Goal: Task Accomplishment & Management: Complete application form

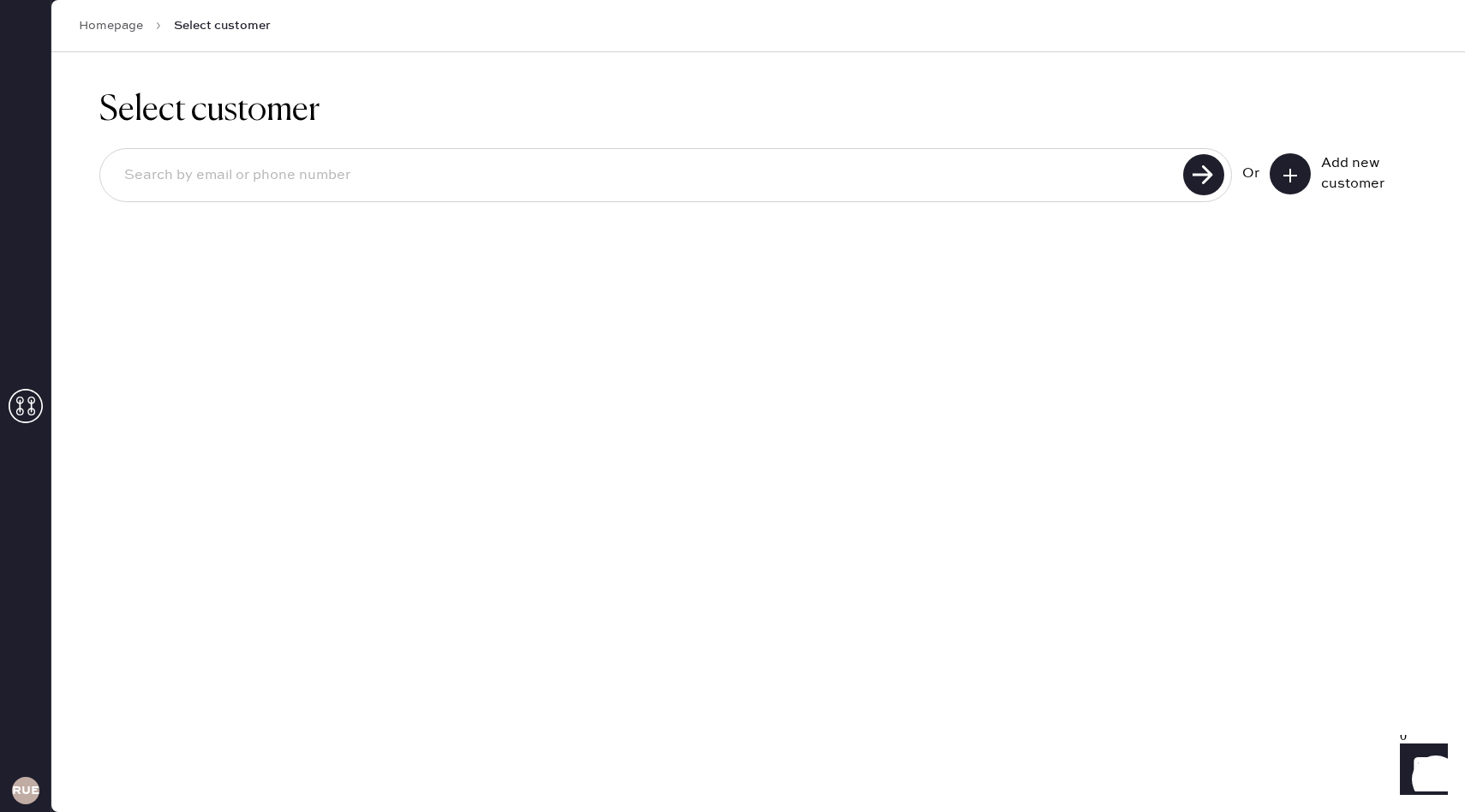
click at [415, 173] on input at bounding box center [644, 175] width 1067 height 39
click at [741, 194] on input at bounding box center [644, 175] width 1067 height 39
type input "[PERSON_NAME][EMAIL_ADDRESS][PERSON_NAME][DOMAIN_NAME]"
drag, startPoint x: 390, startPoint y: 178, endPoint x: 112, endPoint y: 184, distance: 278.1
click at [112, 184] on input "[PERSON_NAME][EMAIL_ADDRESS][PERSON_NAME][DOMAIN_NAME]" at bounding box center [644, 175] width 1067 height 39
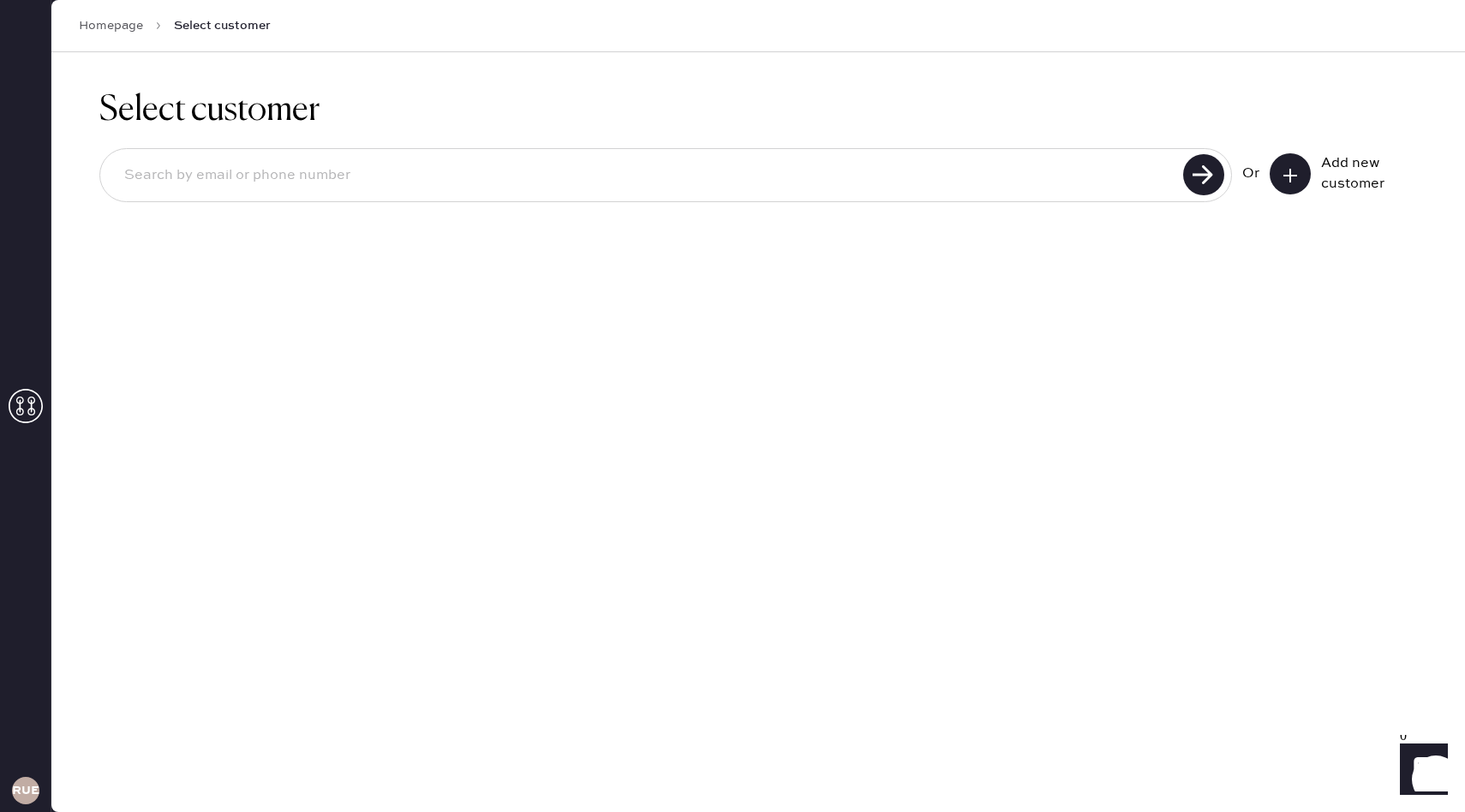
click at [1322, 172] on div "Add new customer" at bounding box center [1363, 173] width 85 height 41
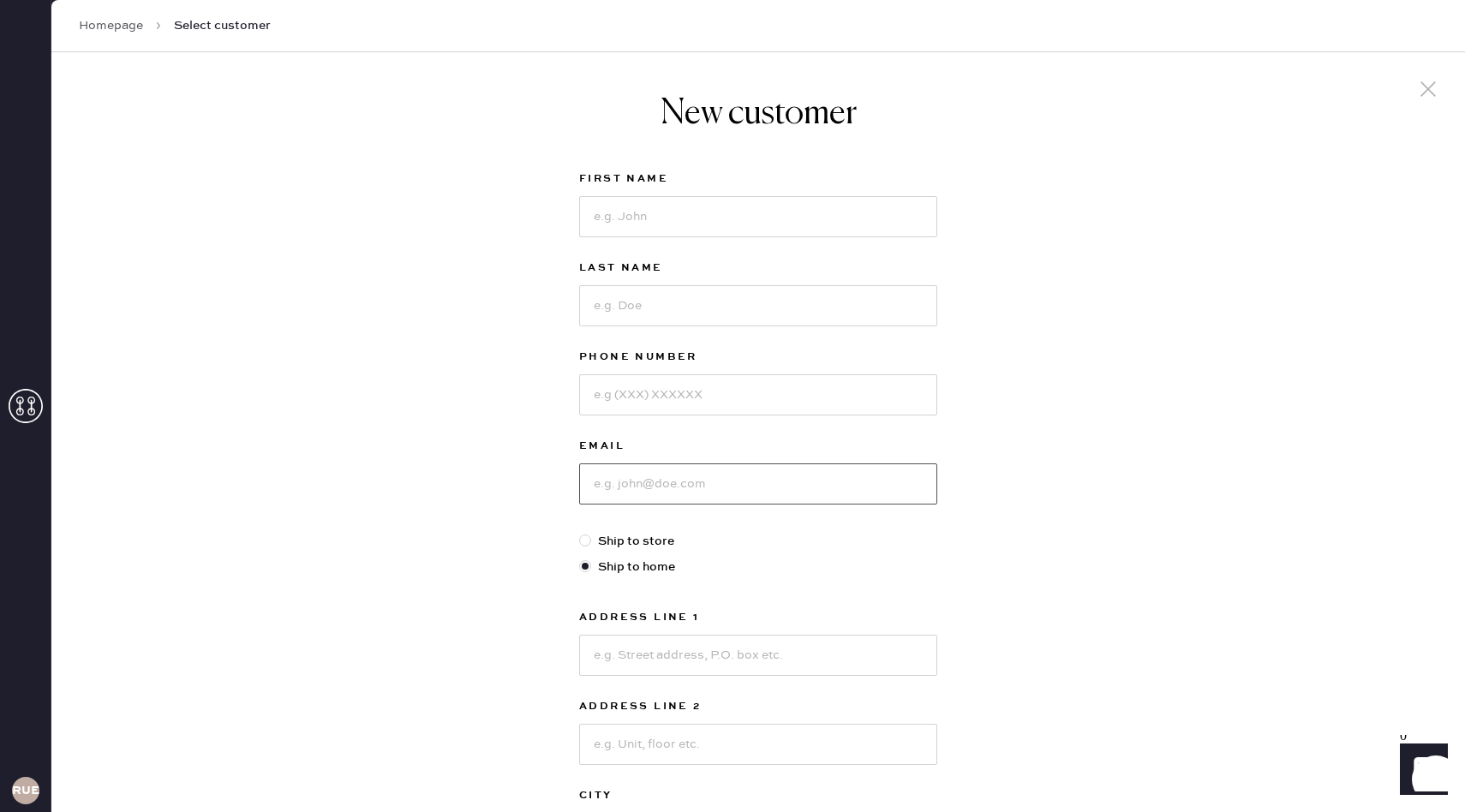
click at [669, 470] on input at bounding box center [758, 484] width 358 height 41
type input "andrea.solomom@outlook.com"
click at [647, 236] on input at bounding box center [758, 217] width 358 height 41
type input "Andrea"
click at [642, 306] on input at bounding box center [758, 306] width 358 height 41
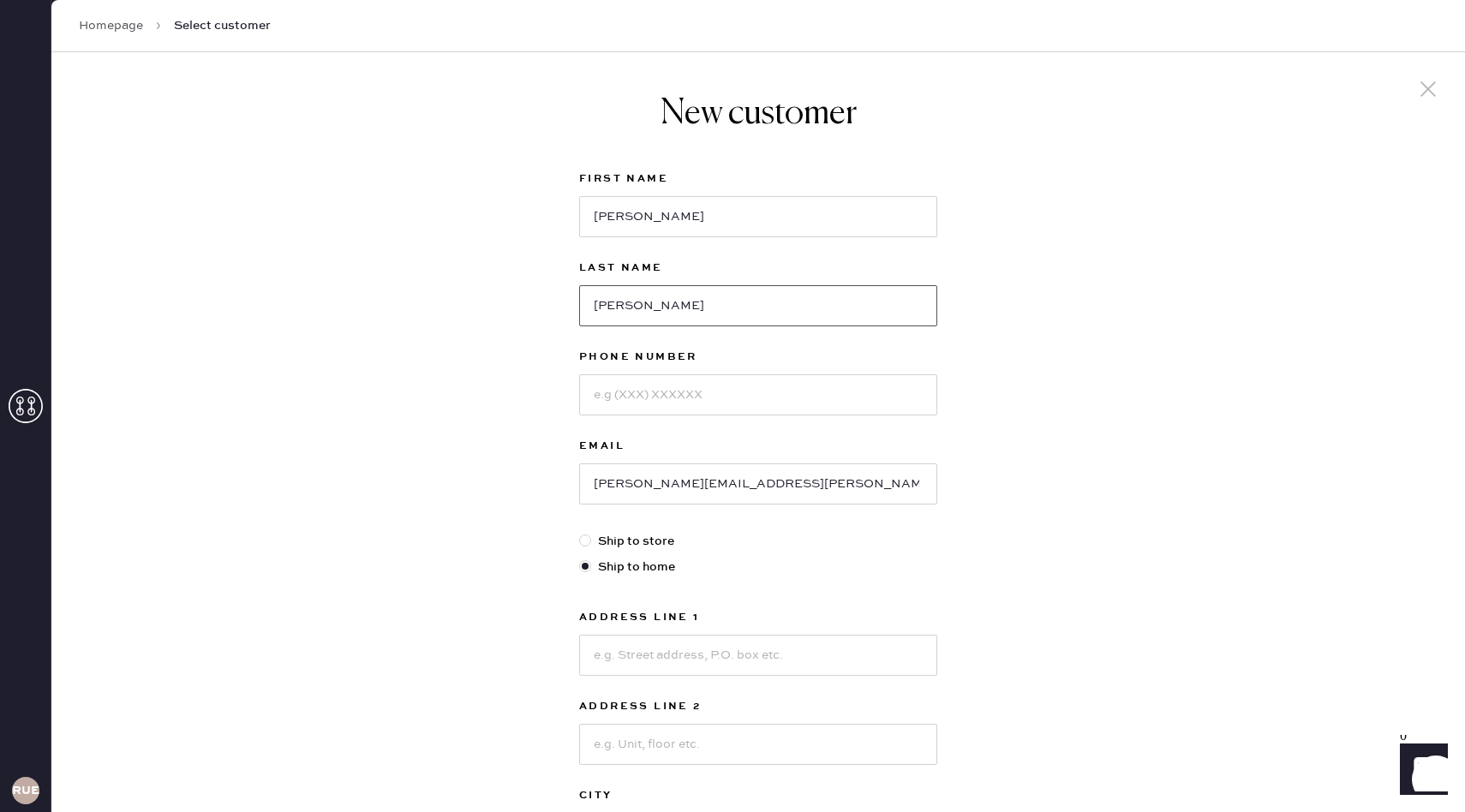
type input "Solomon"
click at [638, 386] on input at bounding box center [758, 395] width 358 height 41
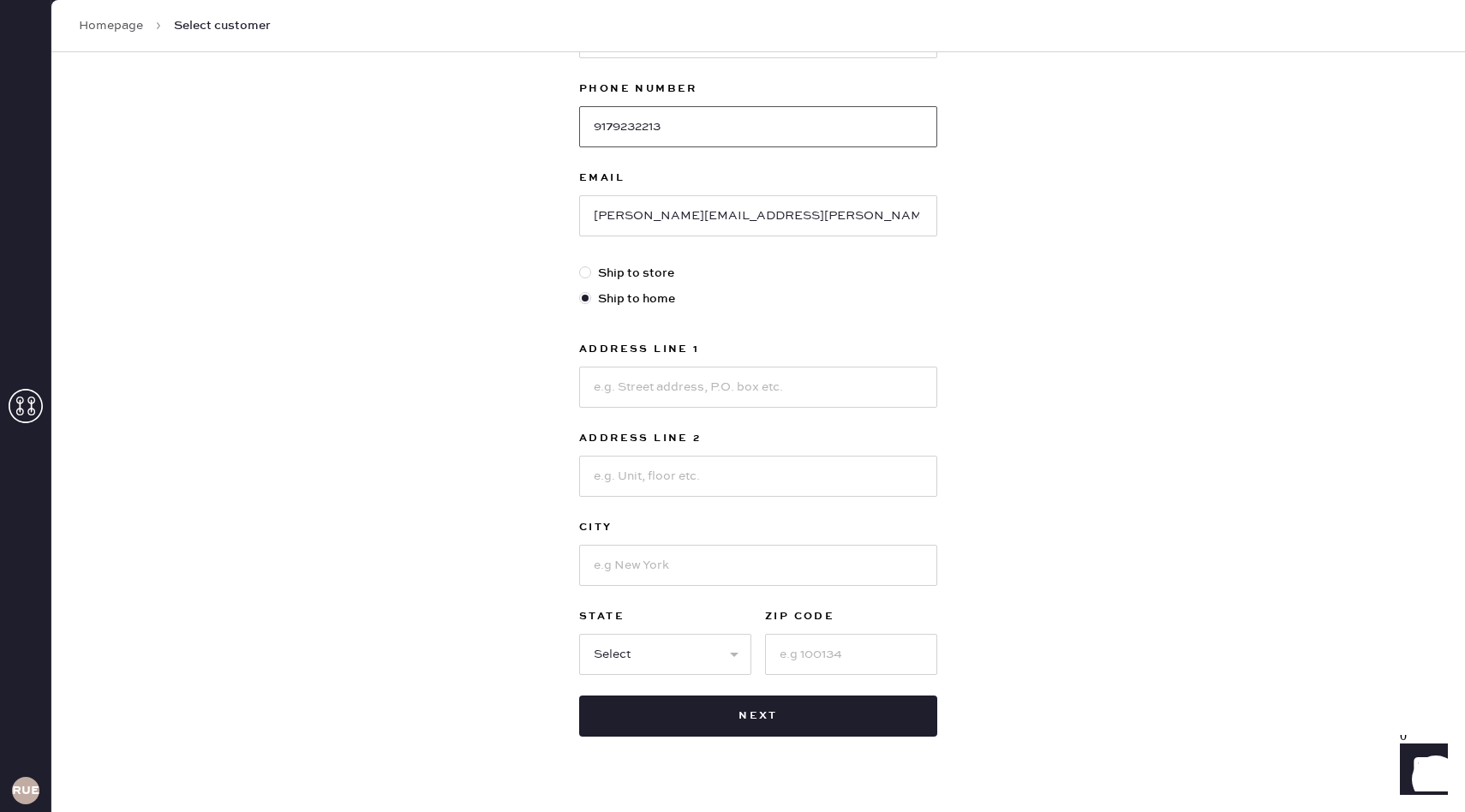
scroll to position [276, 0]
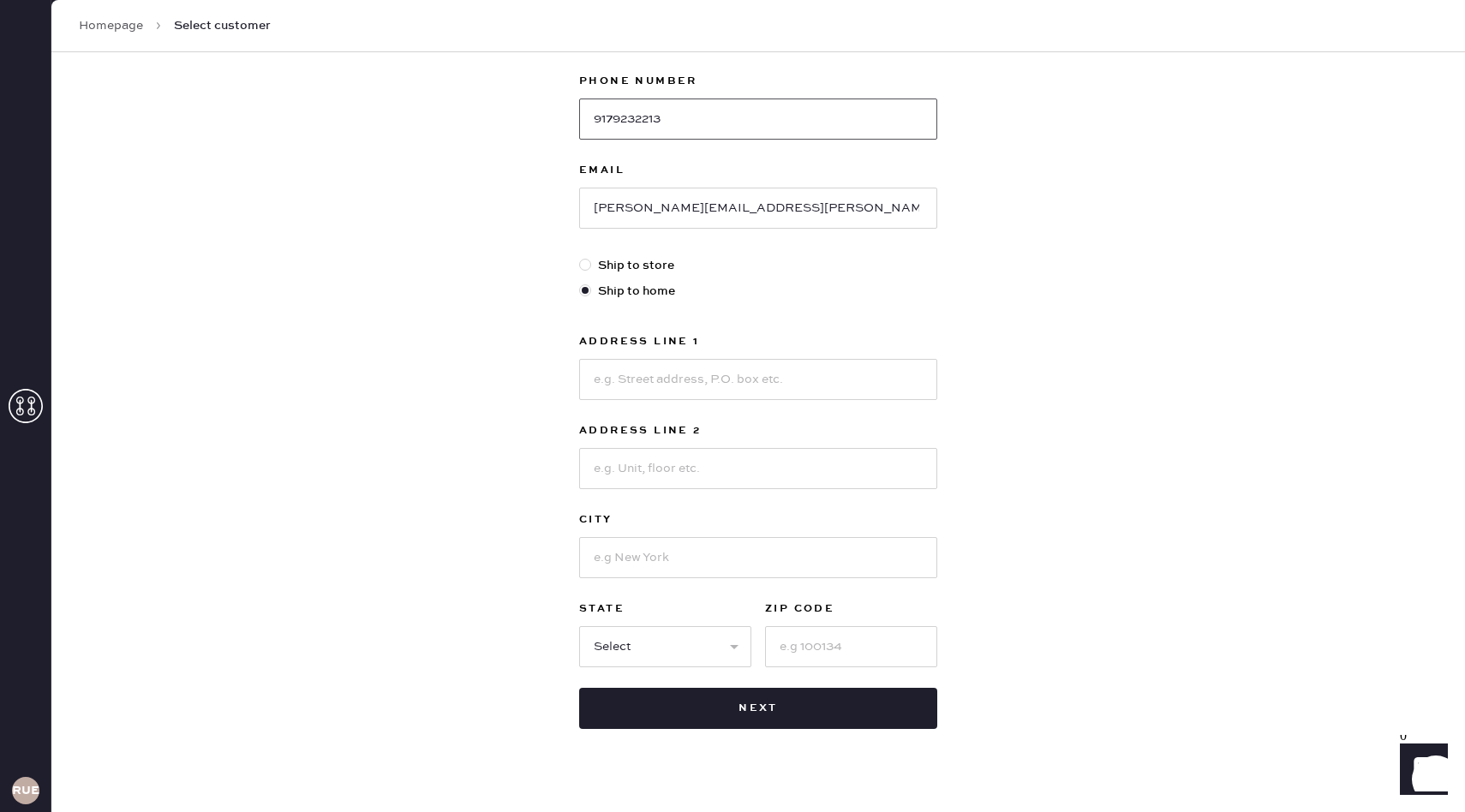
type input "9179232213"
click at [656, 381] on input at bounding box center [758, 380] width 358 height 41
type input "36 Westmount Dr"
click at [649, 550] on input at bounding box center [758, 558] width 358 height 41
type input "[PERSON_NAME]"
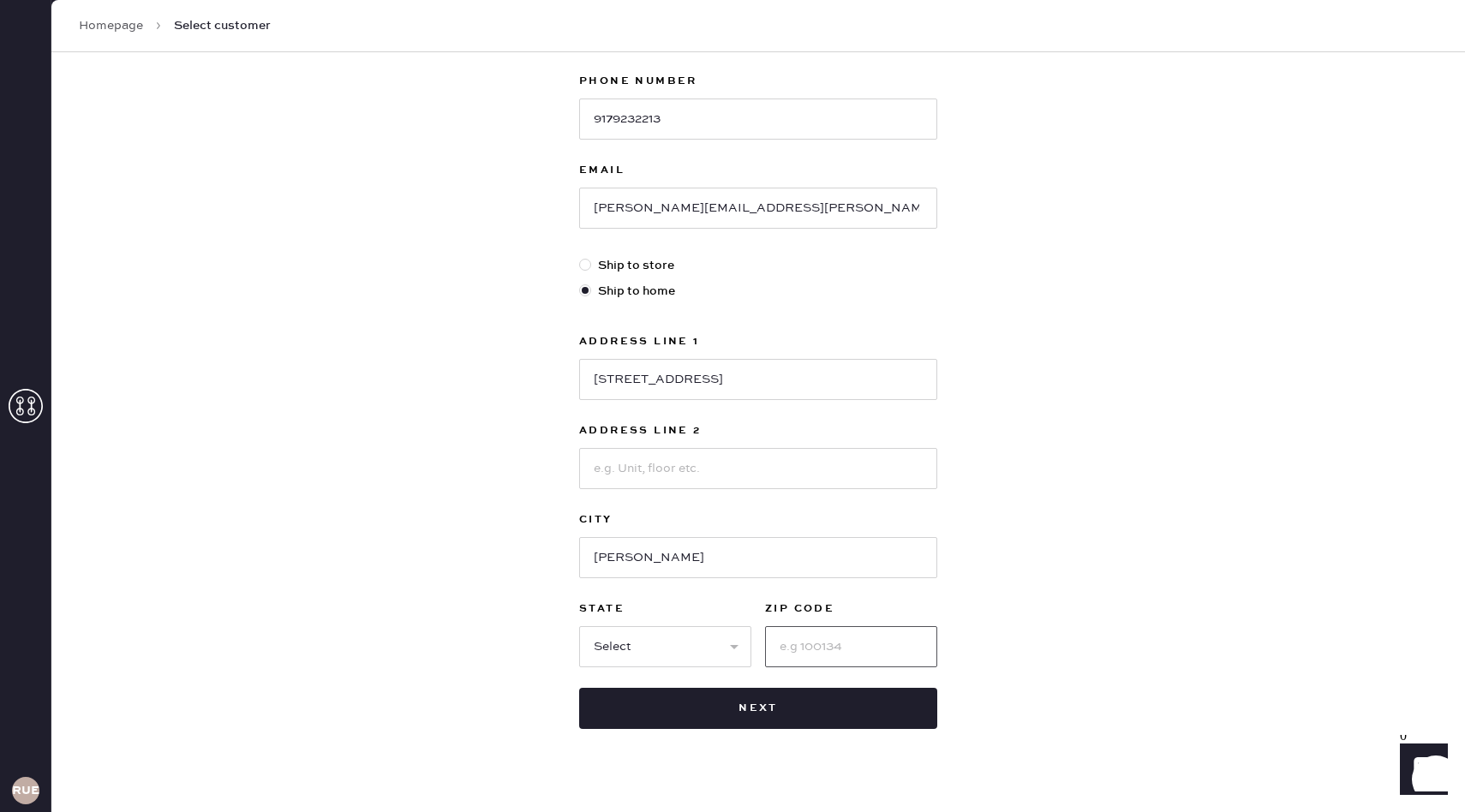
click at [786, 638] on input at bounding box center [852, 647] width 173 height 41
type input "07039"
click at [672, 638] on select "Select AK AL AR AZ CA CO CT DC DE FL GA HI IA ID IL IN KS KY LA MA MD ME MI MN …" at bounding box center [665, 647] width 173 height 41
select select "NJ"
click at [717, 377] on input "36 Westmount Dr" at bounding box center [758, 380] width 358 height 41
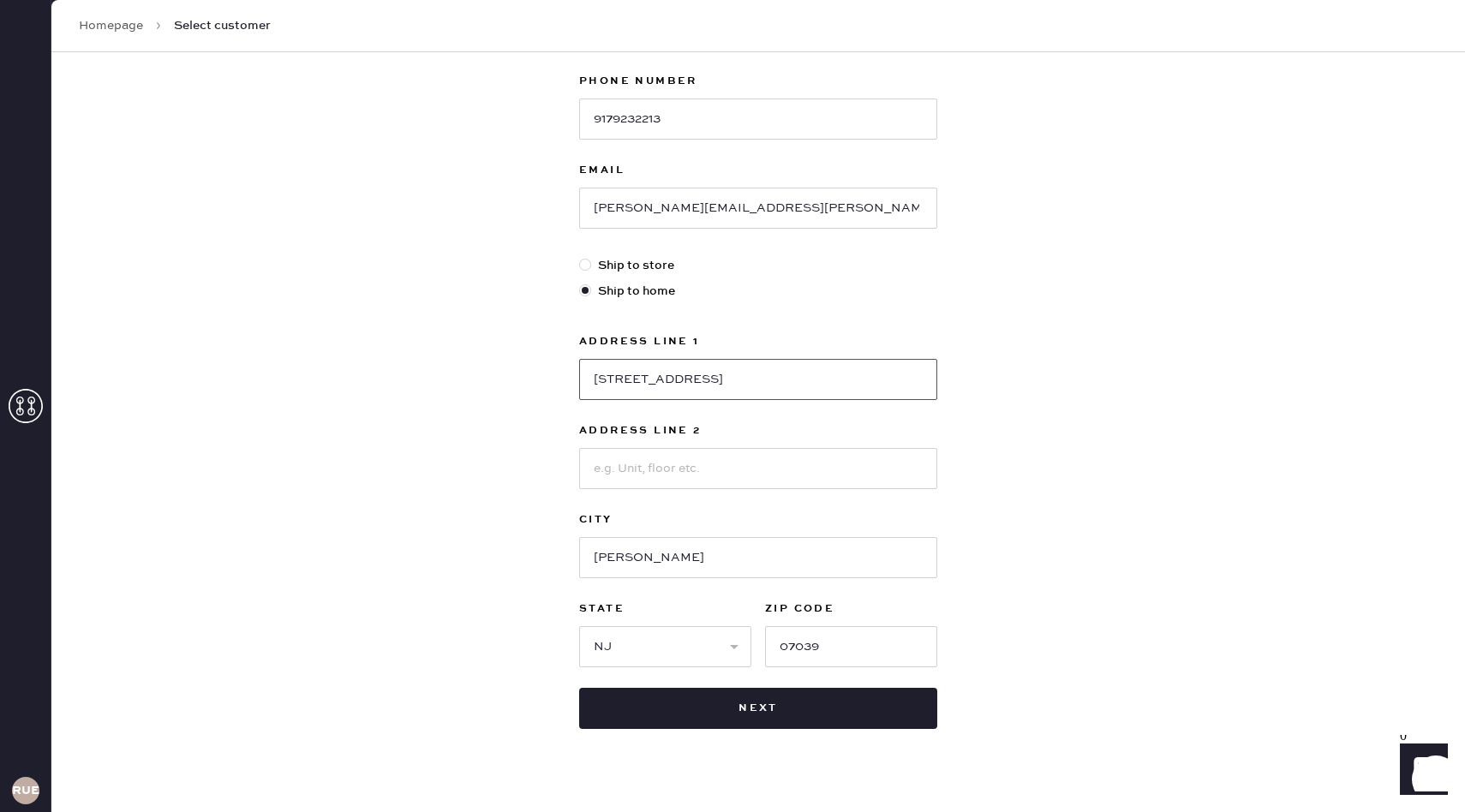
type input "[STREET_ADDRESS]"
click at [989, 474] on div "New customer First Name Andrea Last Name Solomon Phone Number 9179232213 Email …" at bounding box center [758, 308] width 1413 height 1062
click at [689, 213] on input "andrea.solomom@outlook.com" at bounding box center [758, 208] width 358 height 41
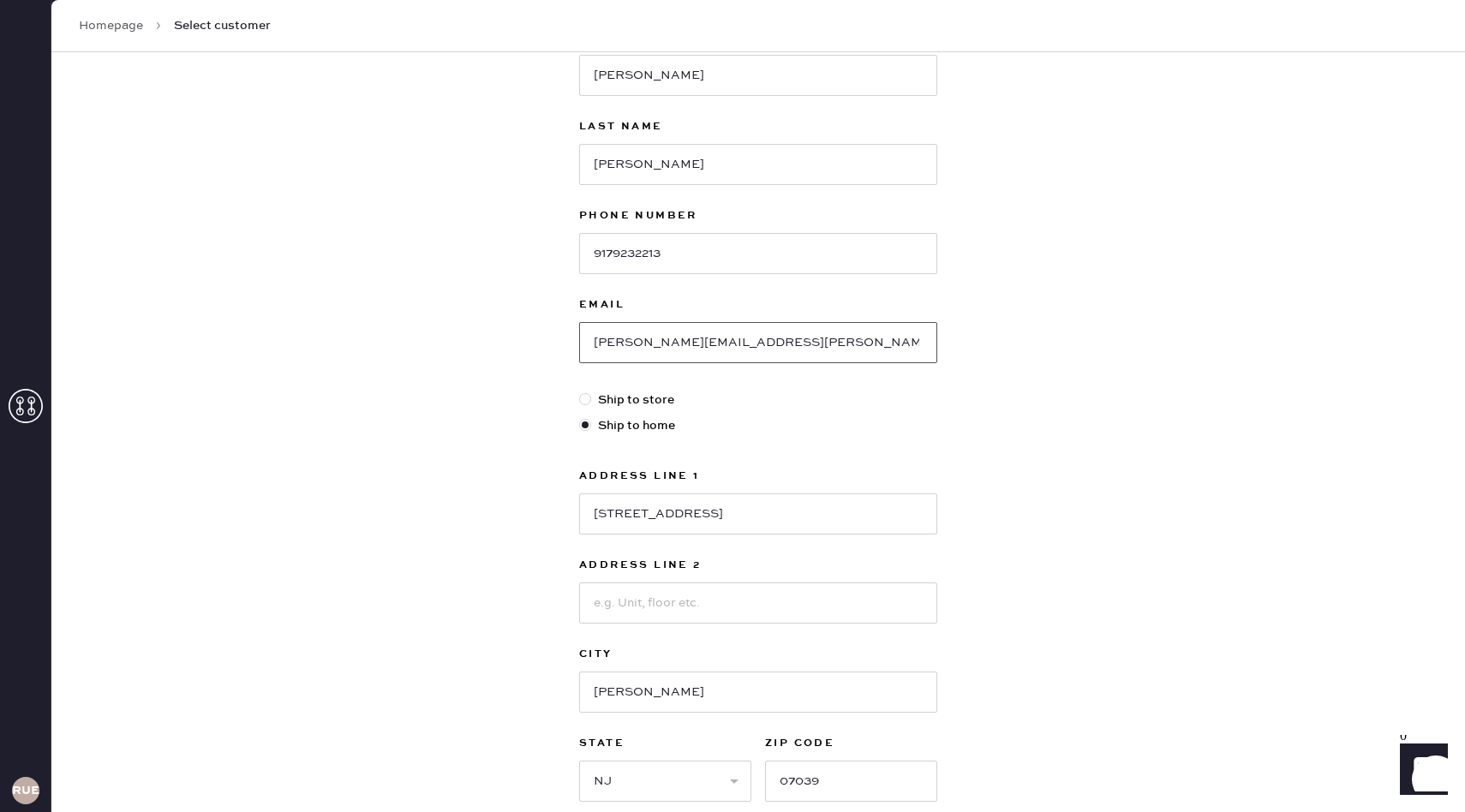
scroll to position [153, 0]
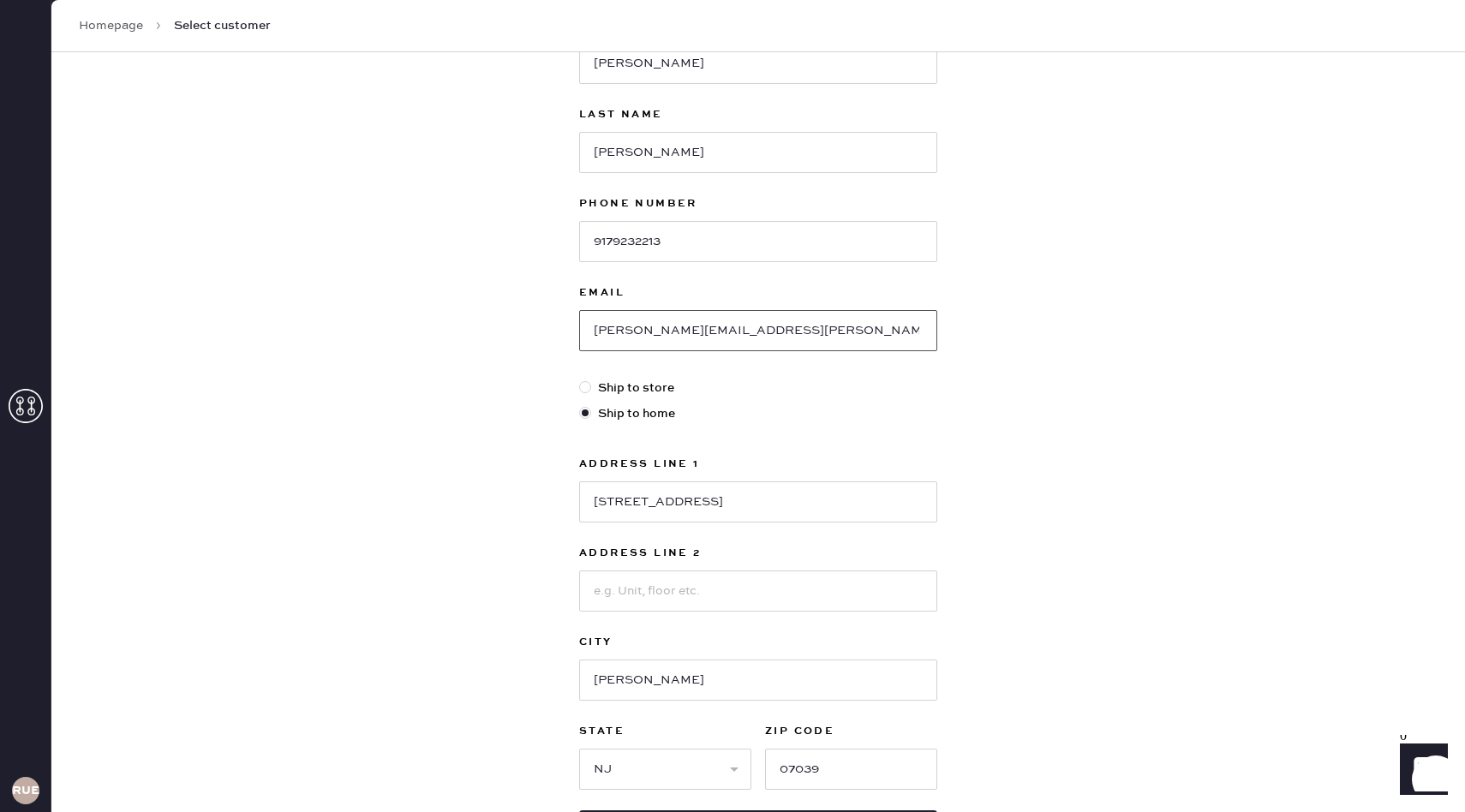
click at [912, 329] on input "[PERSON_NAME][EMAIL_ADDRESS][PERSON_NAME][DOMAIN_NAME]" at bounding box center [758, 331] width 358 height 41
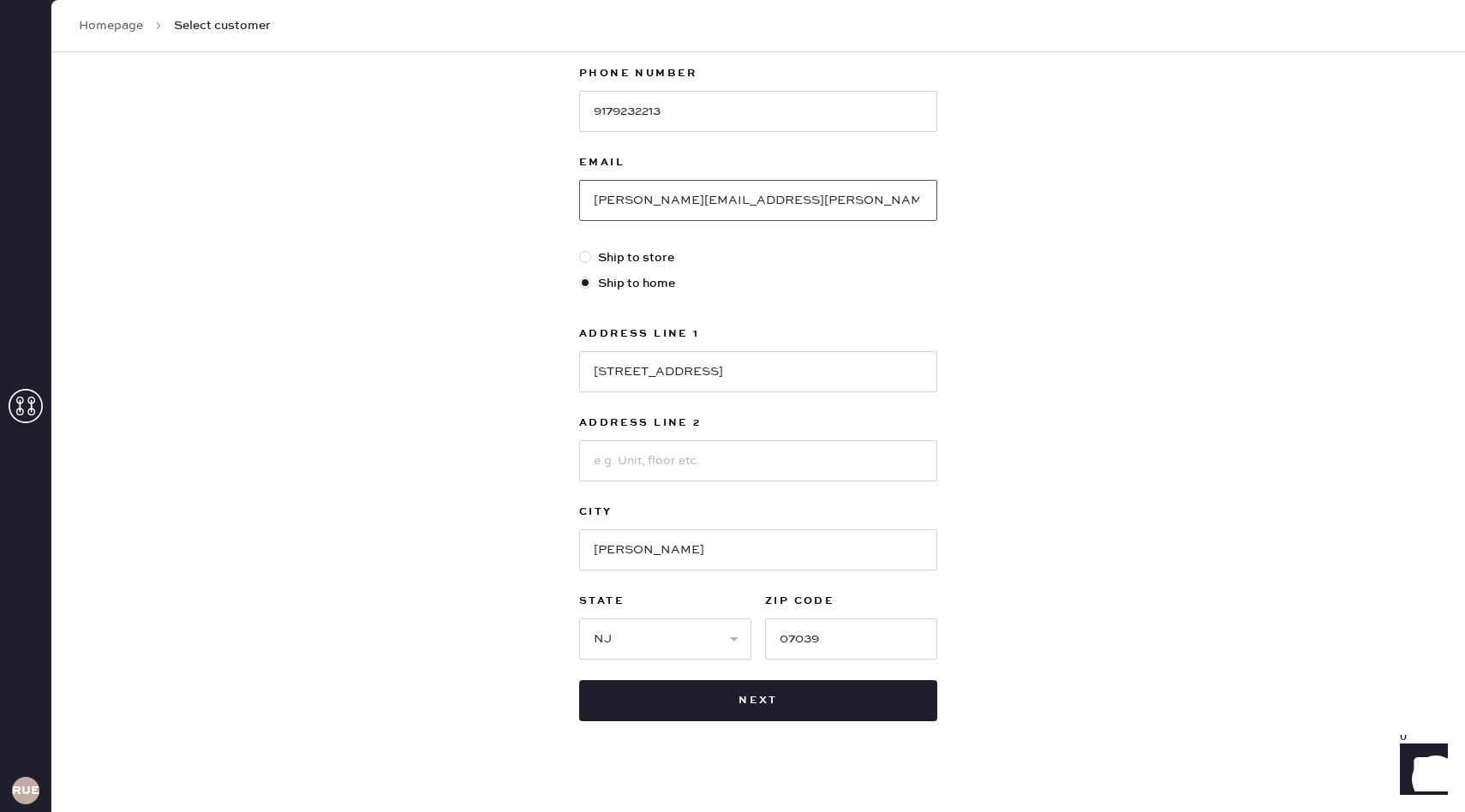
scroll to position [302, 0]
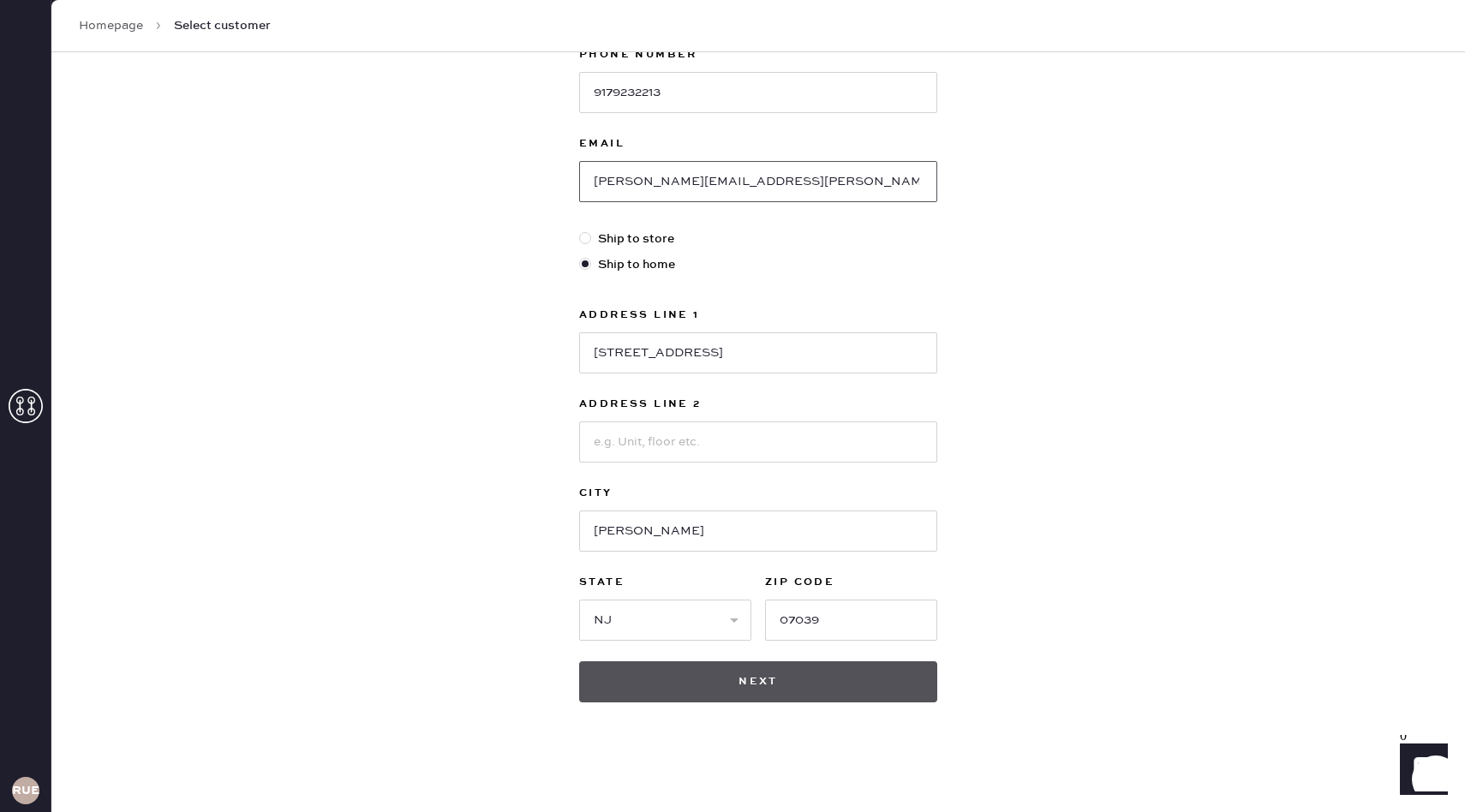
type input "[PERSON_NAME][EMAIL_ADDRESS][PERSON_NAME][DOMAIN_NAME]"
click at [778, 675] on button "Next" at bounding box center [758, 682] width 358 height 41
click at [723, 687] on button "Next" at bounding box center [758, 682] width 358 height 41
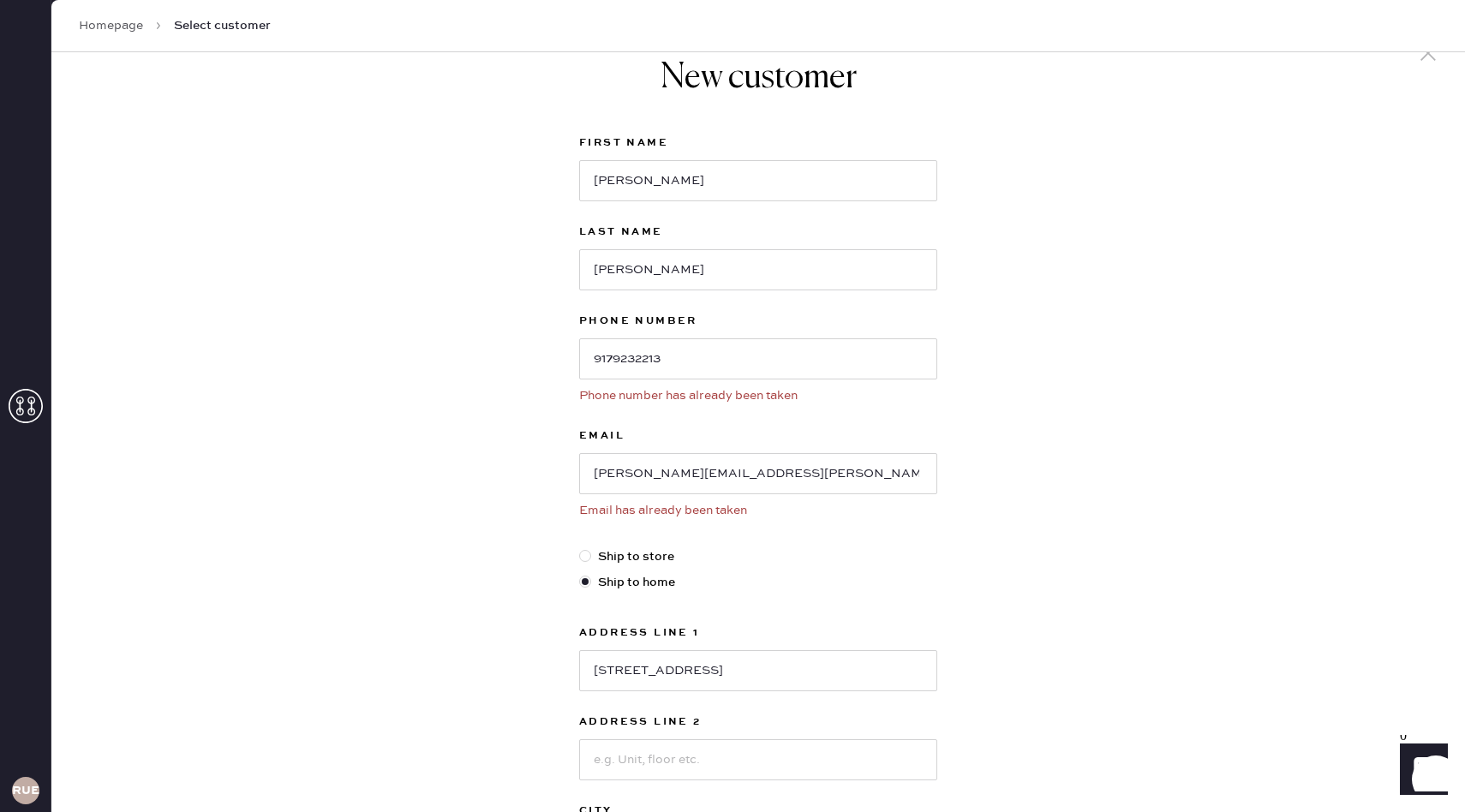
scroll to position [3, 0]
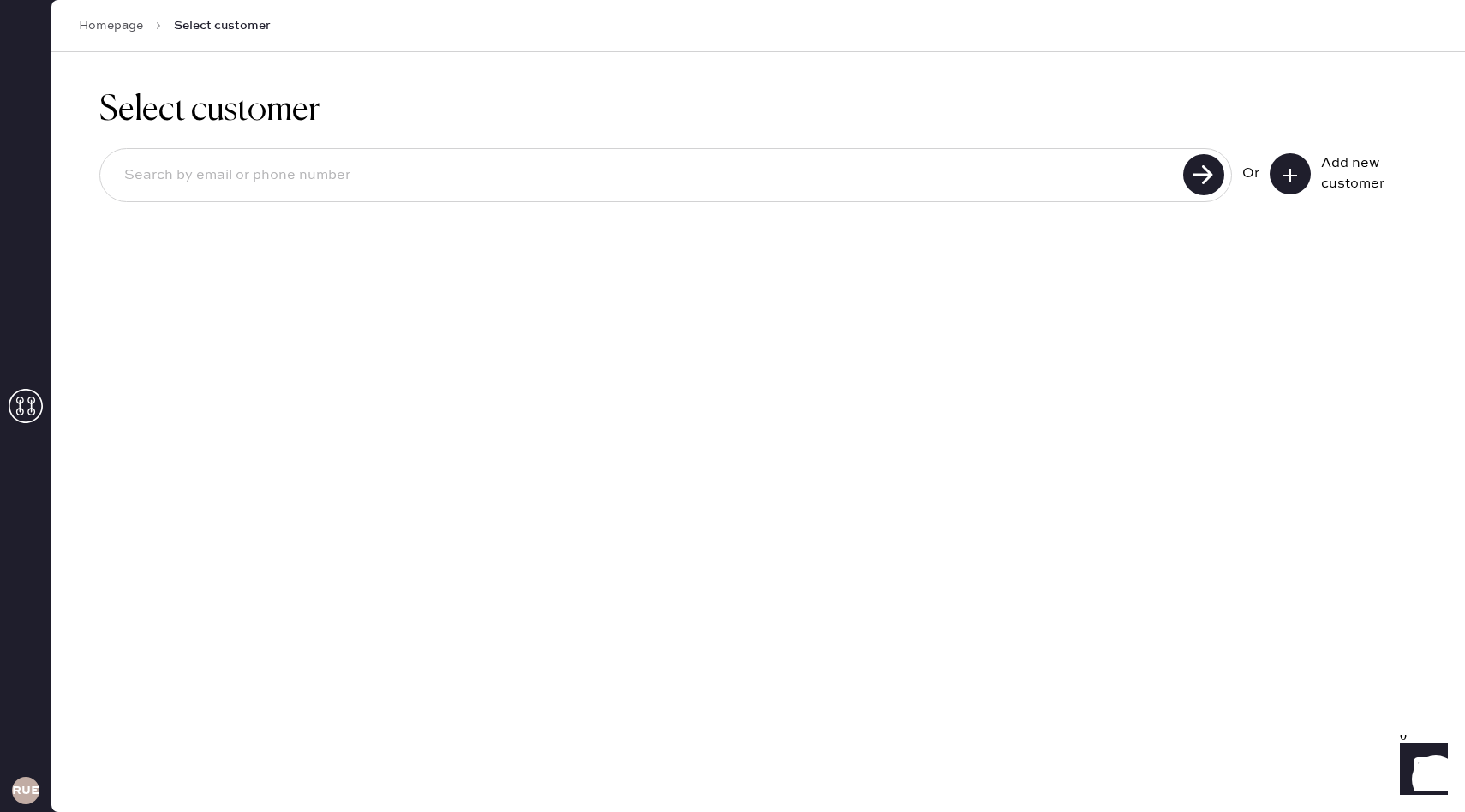
click at [316, 188] on input at bounding box center [644, 175] width 1067 height 39
type input "s"
type input "[PERSON_NAME][EMAIL_ADDRESS][PERSON_NAME][DOMAIN_NAME]"
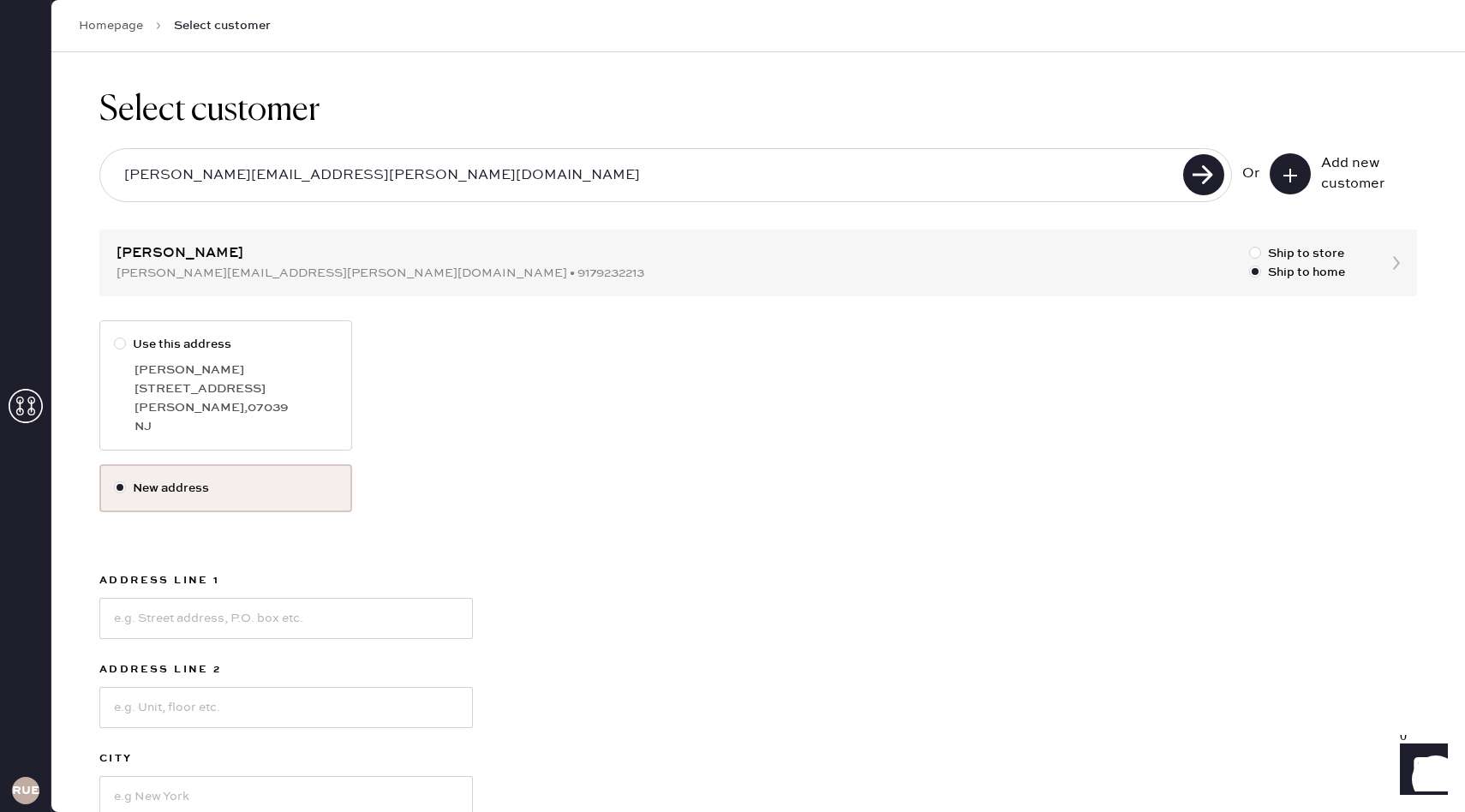
click at [127, 343] on div at bounding box center [123, 344] width 19 height 19
click at [114, 336] on input "Use this address" at bounding box center [113, 335] width 1 height 1
radio input "true"
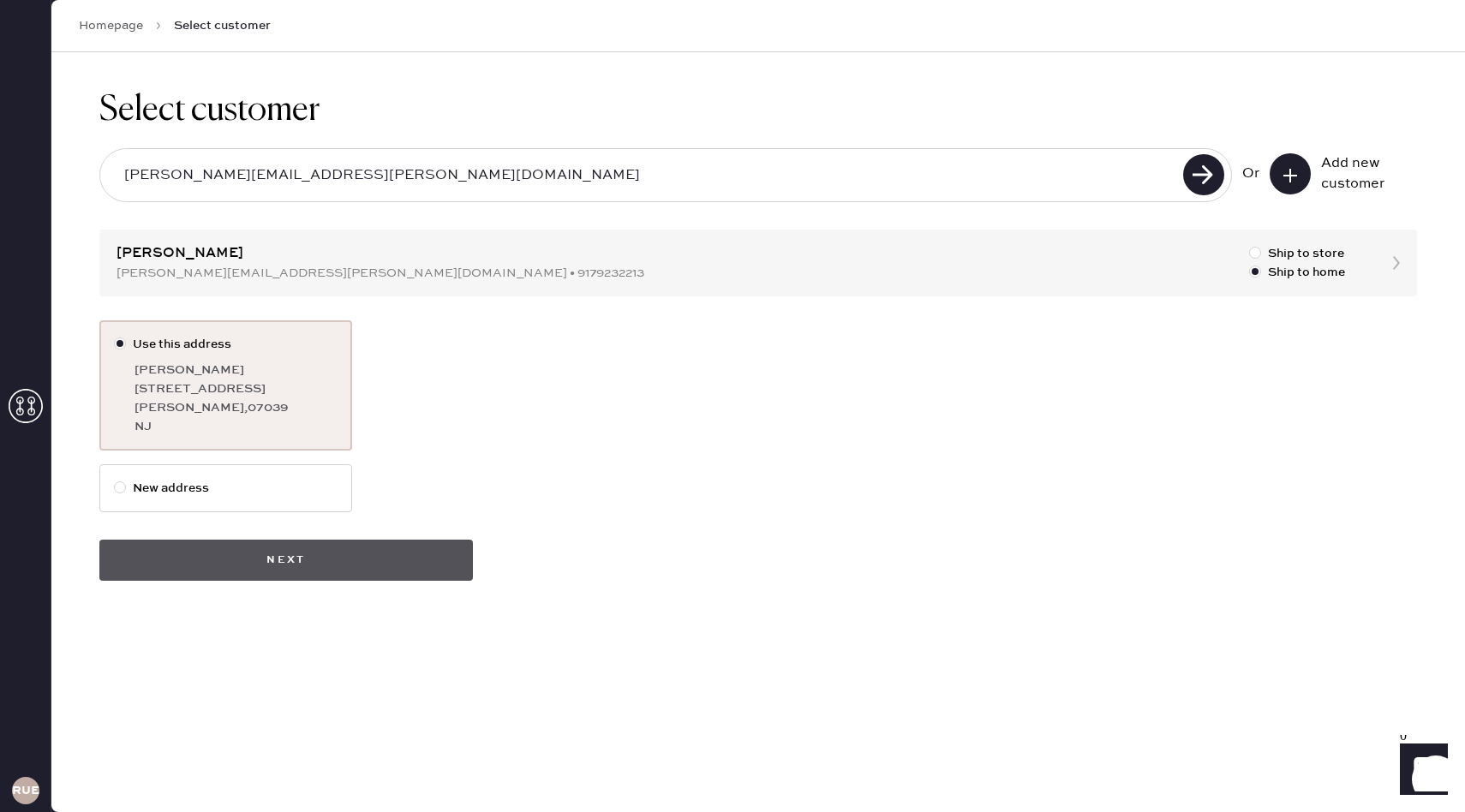
click at [305, 559] on button "Next" at bounding box center [286, 560] width 373 height 41
click at [311, 559] on button "Next" at bounding box center [286, 560] width 373 height 41
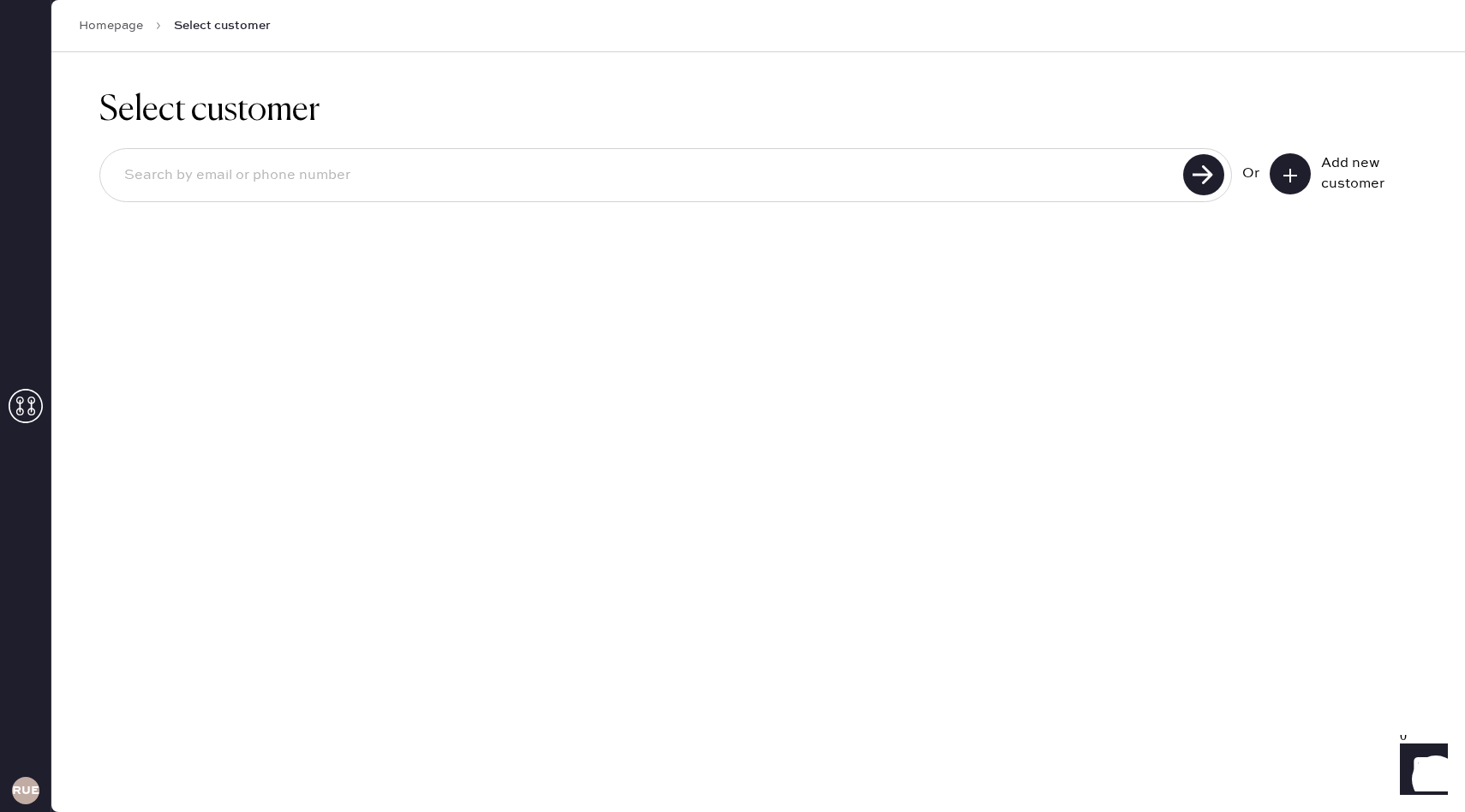
click at [325, 185] on input at bounding box center [644, 175] width 1067 height 39
type input "[PERSON_NAME][EMAIL_ADDRESS][PERSON_NAME][DOMAIN_NAME]"
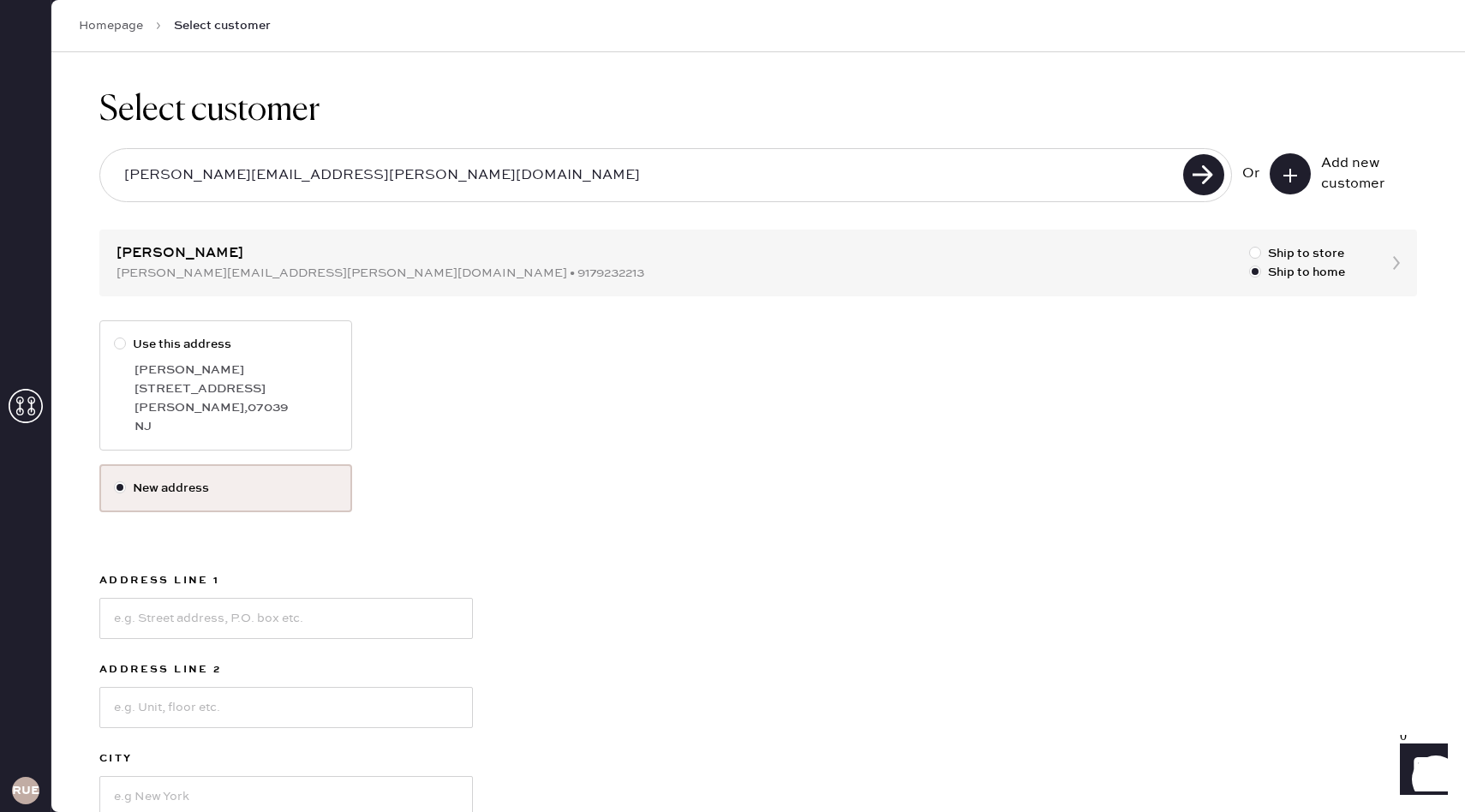
click at [254, 367] on div "[PERSON_NAME]" at bounding box center [235, 370] width 203 height 19
click at [114, 336] on input "Use this address" at bounding box center [113, 335] width 1 height 1
radio input "true"
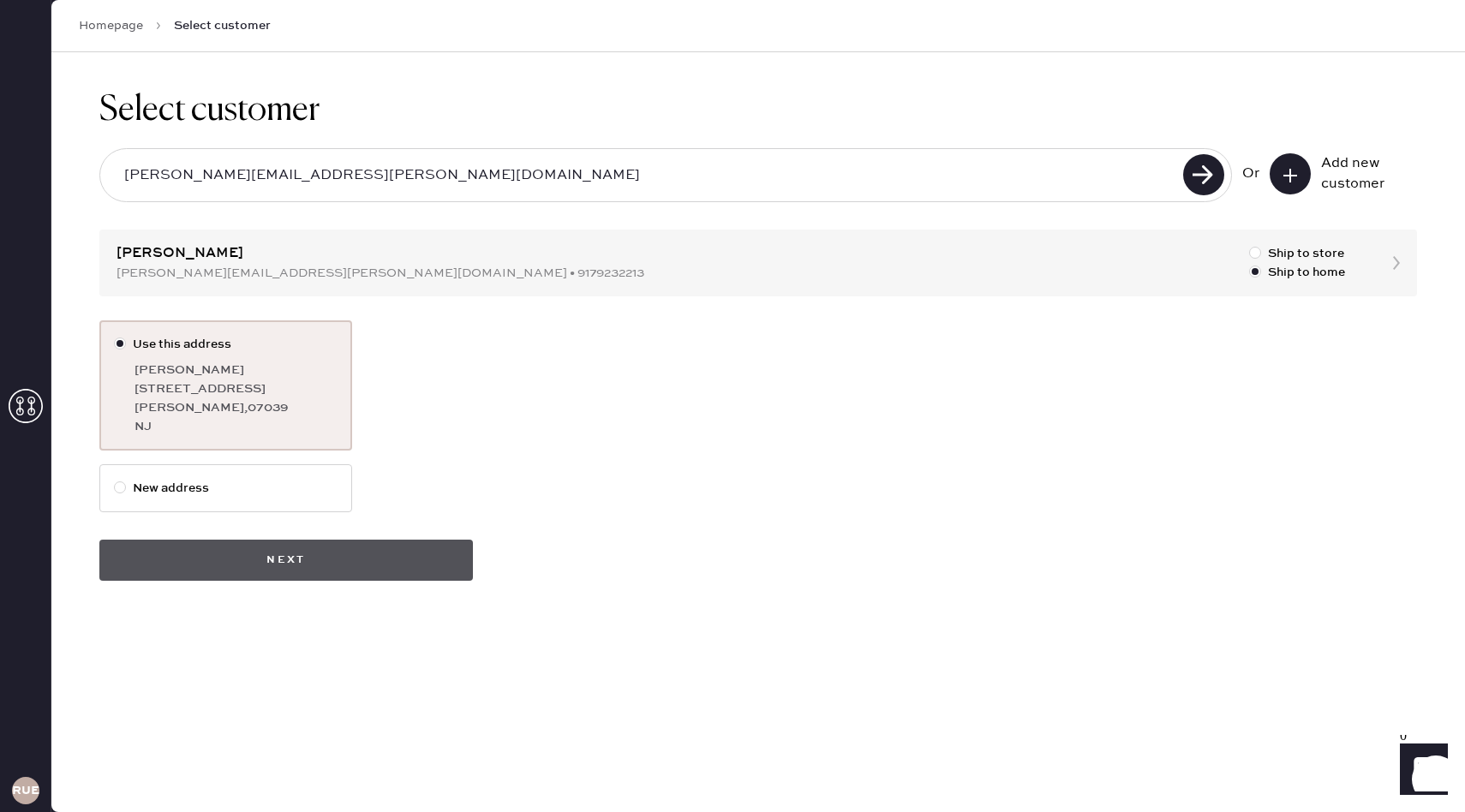
click at [338, 579] on button "Next" at bounding box center [286, 560] width 373 height 41
click at [1157, 262] on div "Select customer andrea.solomon@outlook.com Or Add new customer Andrea Solomon a…" at bounding box center [758, 336] width 1413 height 566
click at [1396, 267] on div "Select customer andrea.solomon@outlook.com Or Add new customer Andrea Solomon a…" at bounding box center [758, 336] width 1413 height 566
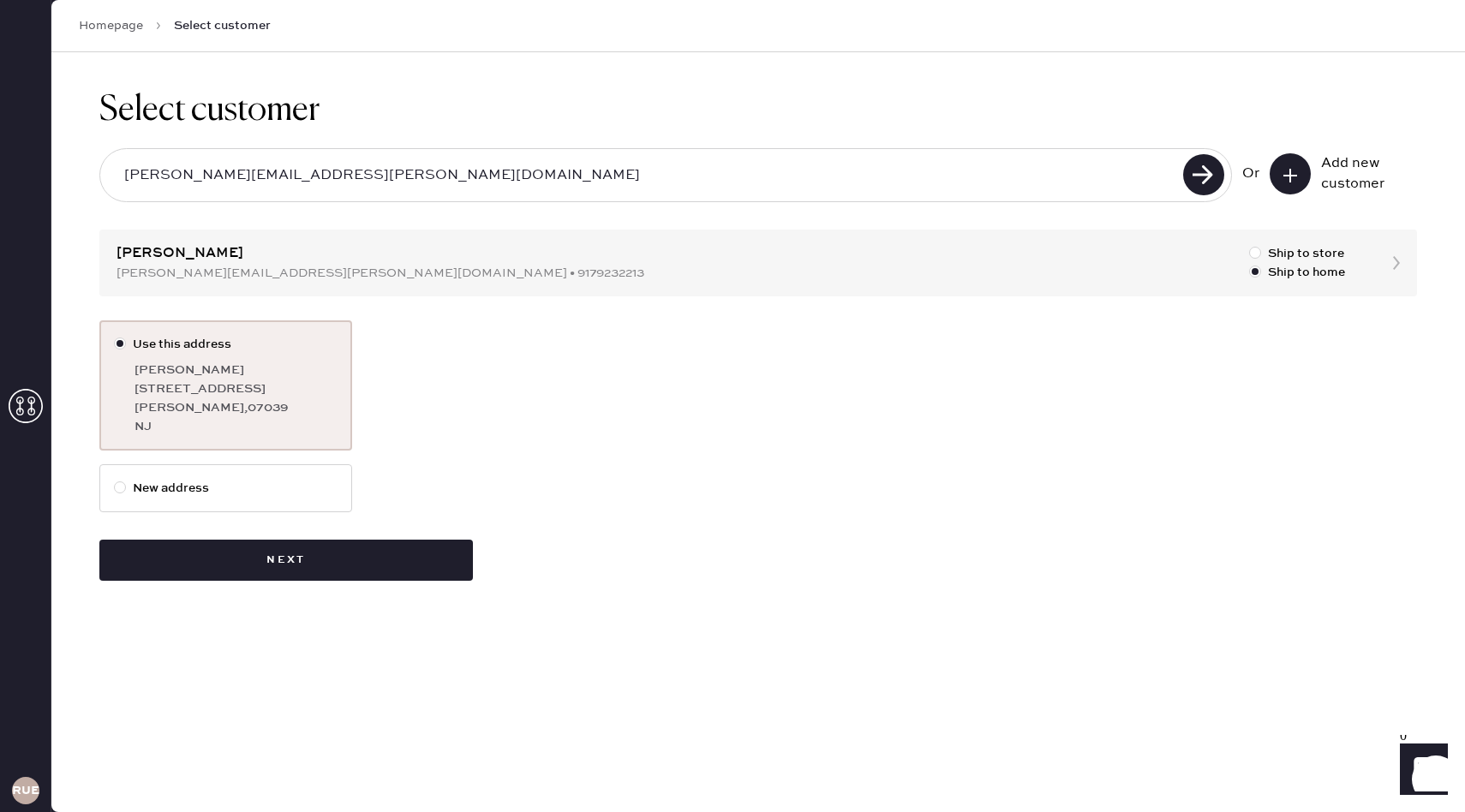
click at [205, 489] on label "New address" at bounding box center [225, 489] width 223 height 19
click at [114, 479] on input "New address" at bounding box center [113, 479] width 1 height 1
radio input "true"
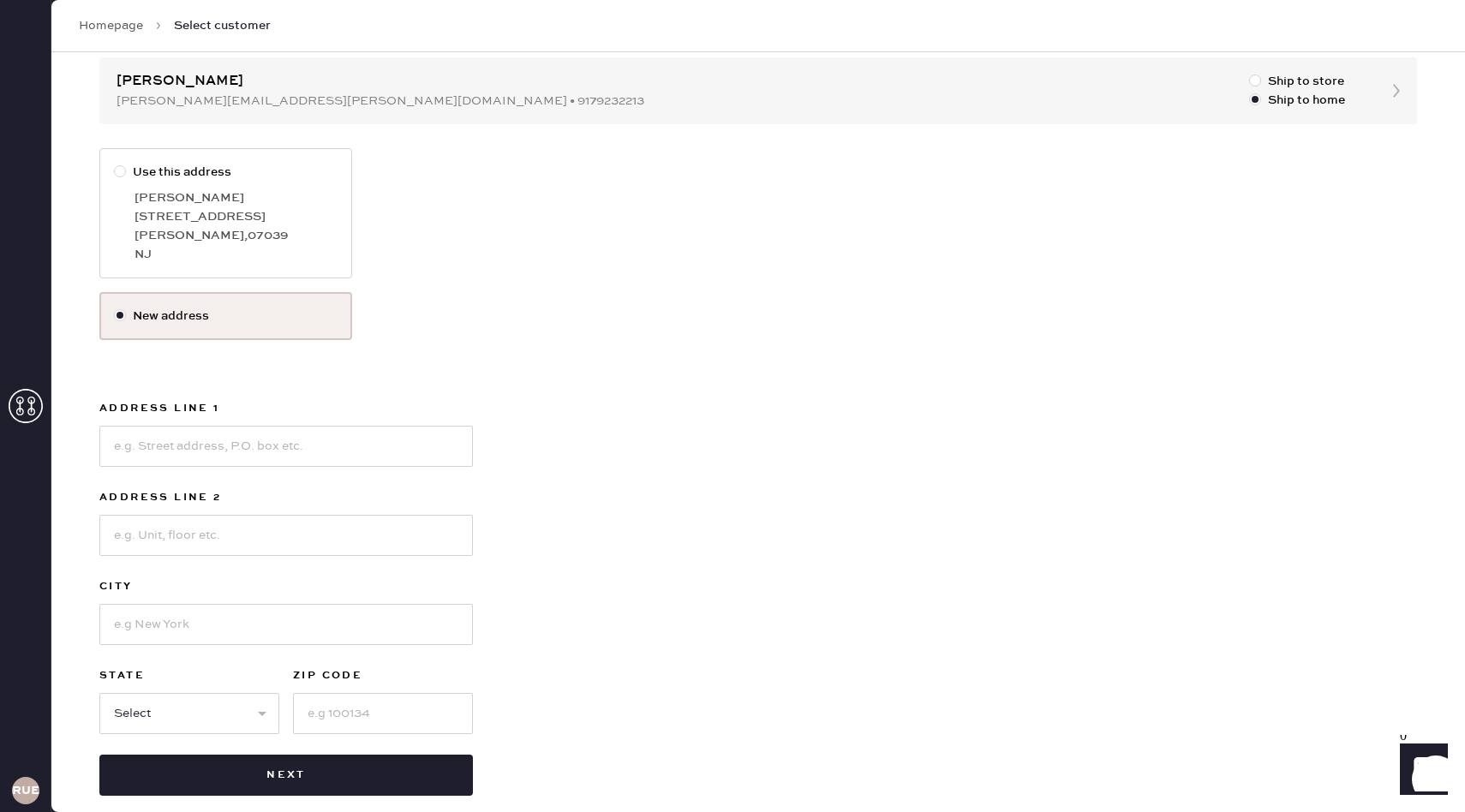
scroll to position [193, 0]
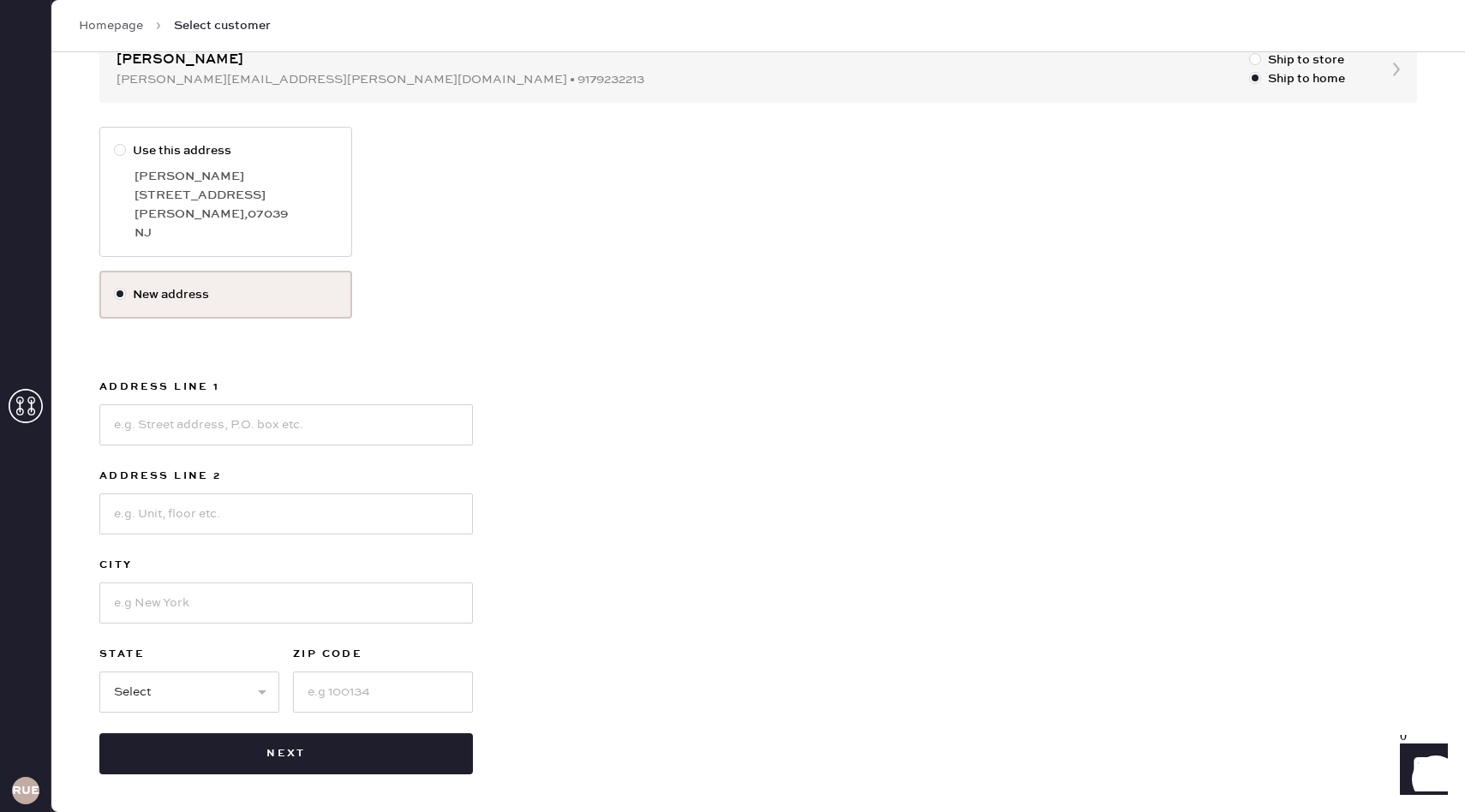
click at [244, 206] on div "Livingston , 07039" at bounding box center [235, 214] width 203 height 19
click at [114, 143] on input "Use this address" at bounding box center [113, 142] width 1 height 1
radio input "true"
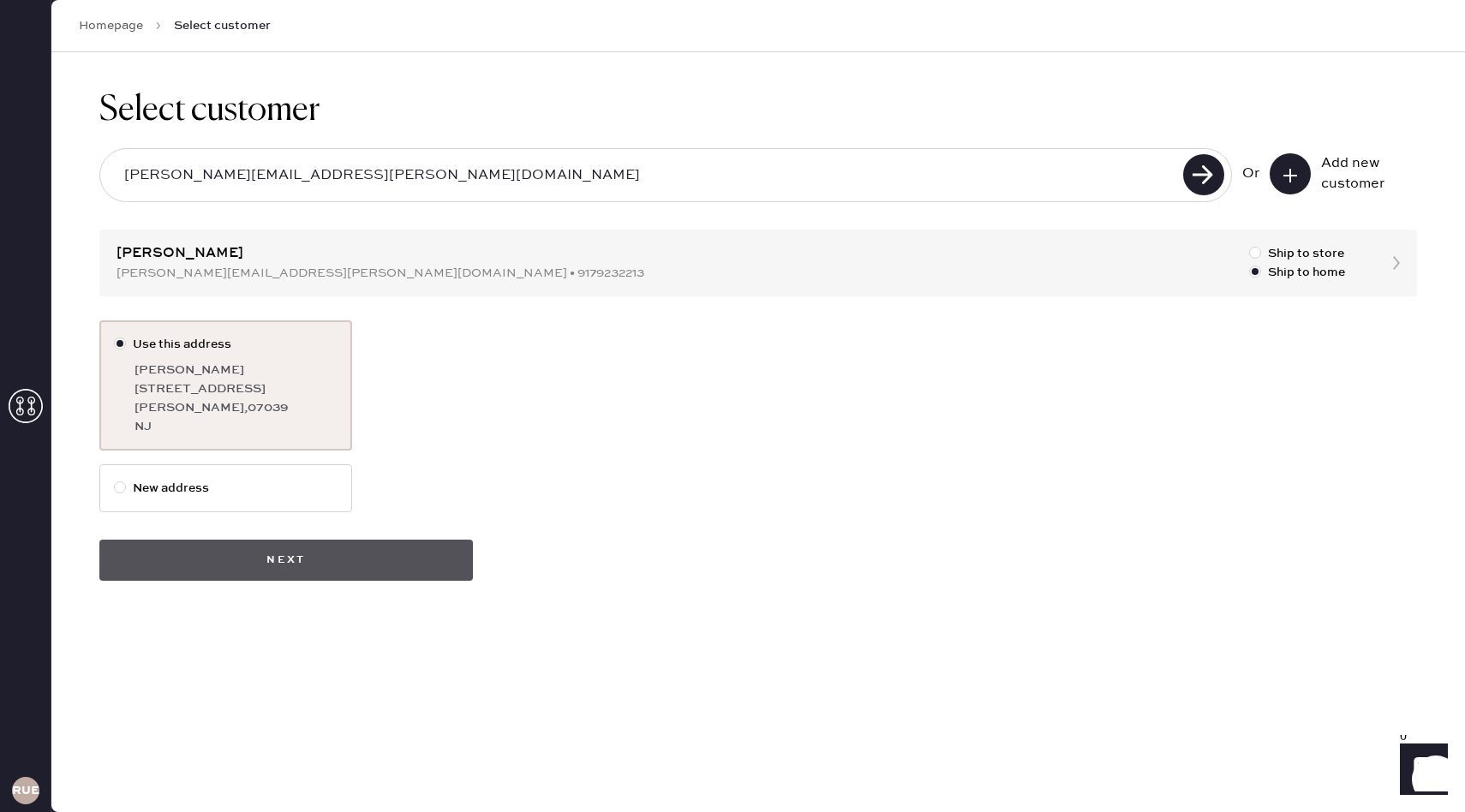
click at [269, 568] on button "Next" at bounding box center [286, 560] width 373 height 41
click at [380, 570] on button "Next" at bounding box center [286, 560] width 373 height 41
click at [298, 489] on label "New address" at bounding box center [225, 489] width 223 height 19
click at [114, 479] on input "New address" at bounding box center [113, 479] width 1 height 1
radio input "true"
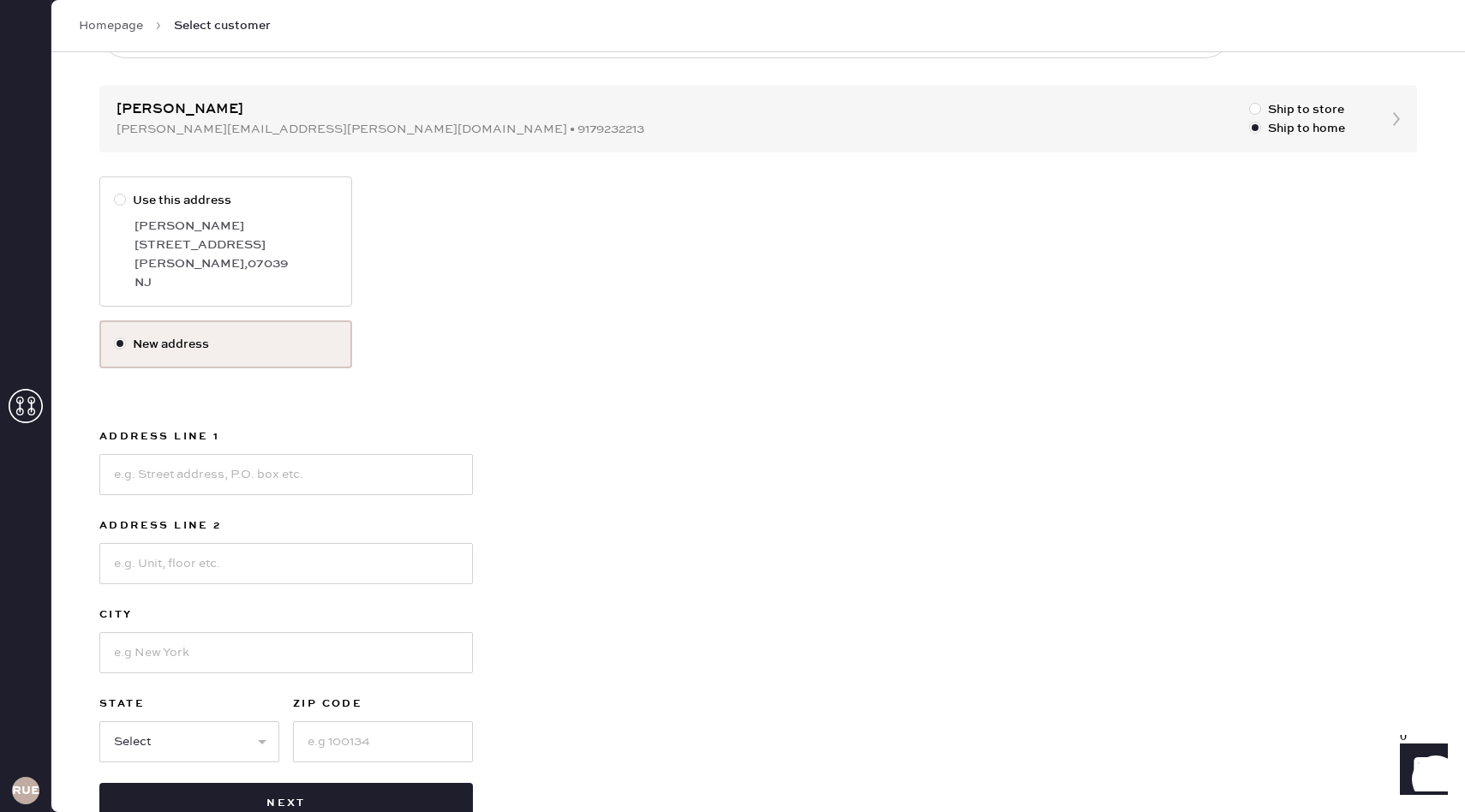
scroll to position [193, 0]
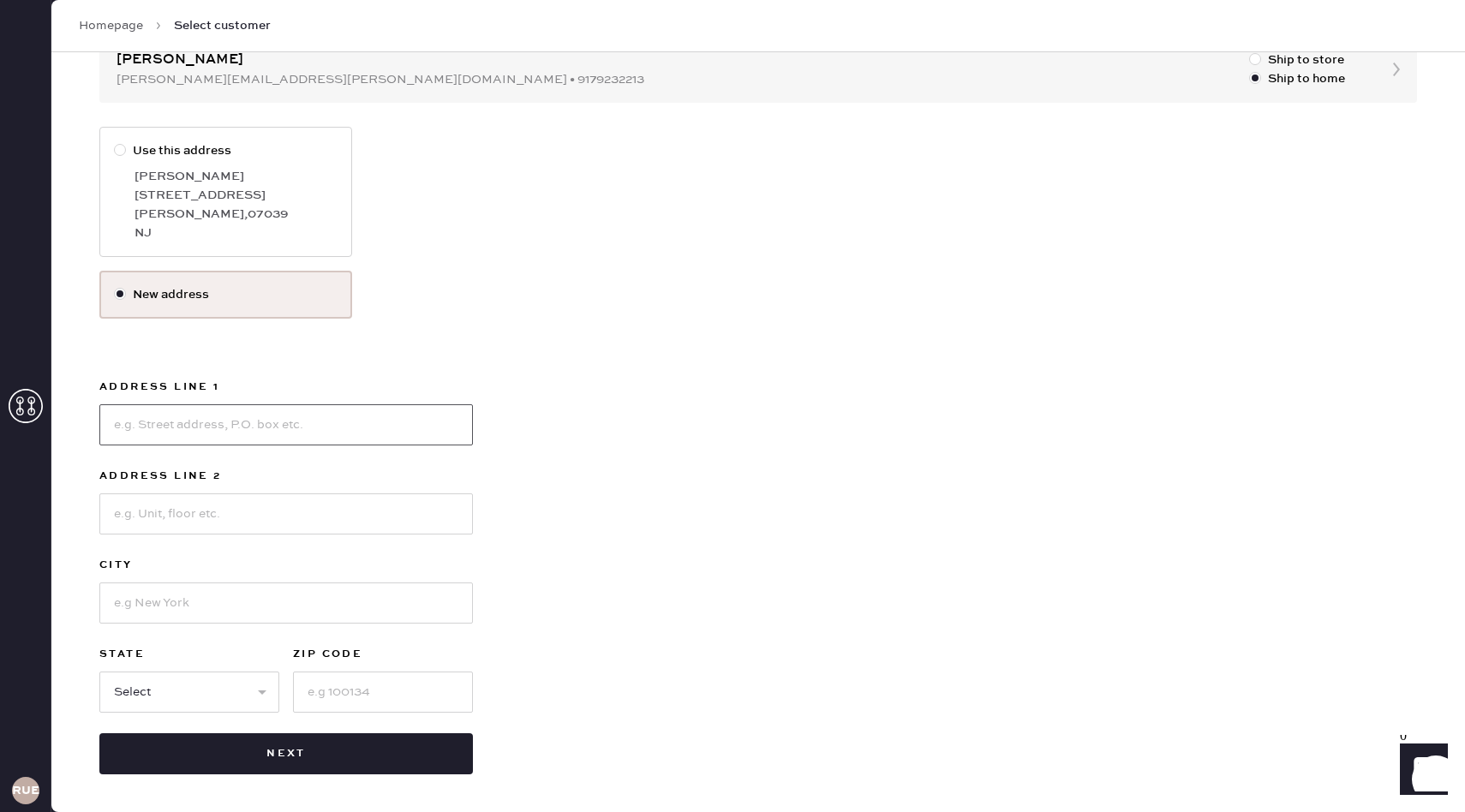
click at [313, 425] on input at bounding box center [286, 425] width 373 height 41
type input "36 Westmount Dr"
click at [207, 612] on input at bounding box center [286, 603] width 373 height 41
type input "[PERSON_NAME]"
click at [193, 694] on select "Select AK AL AR AZ CA CO CT DC DE FL GA HI IA ID IL IN KS KY LA MA MD ME MI MN …" at bounding box center [189, 692] width 180 height 41
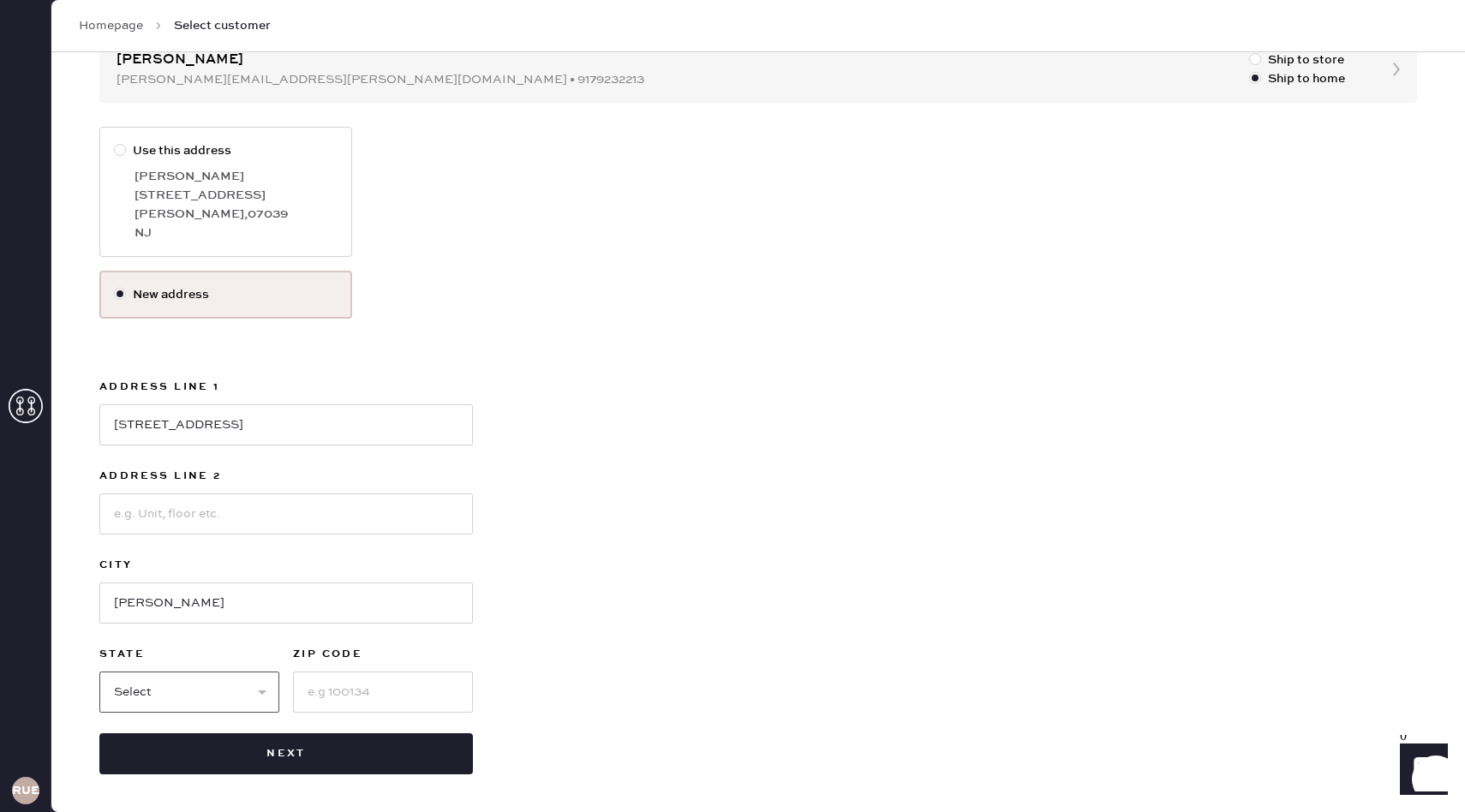
select select "NJ"
click at [338, 689] on input at bounding box center [383, 692] width 180 height 41
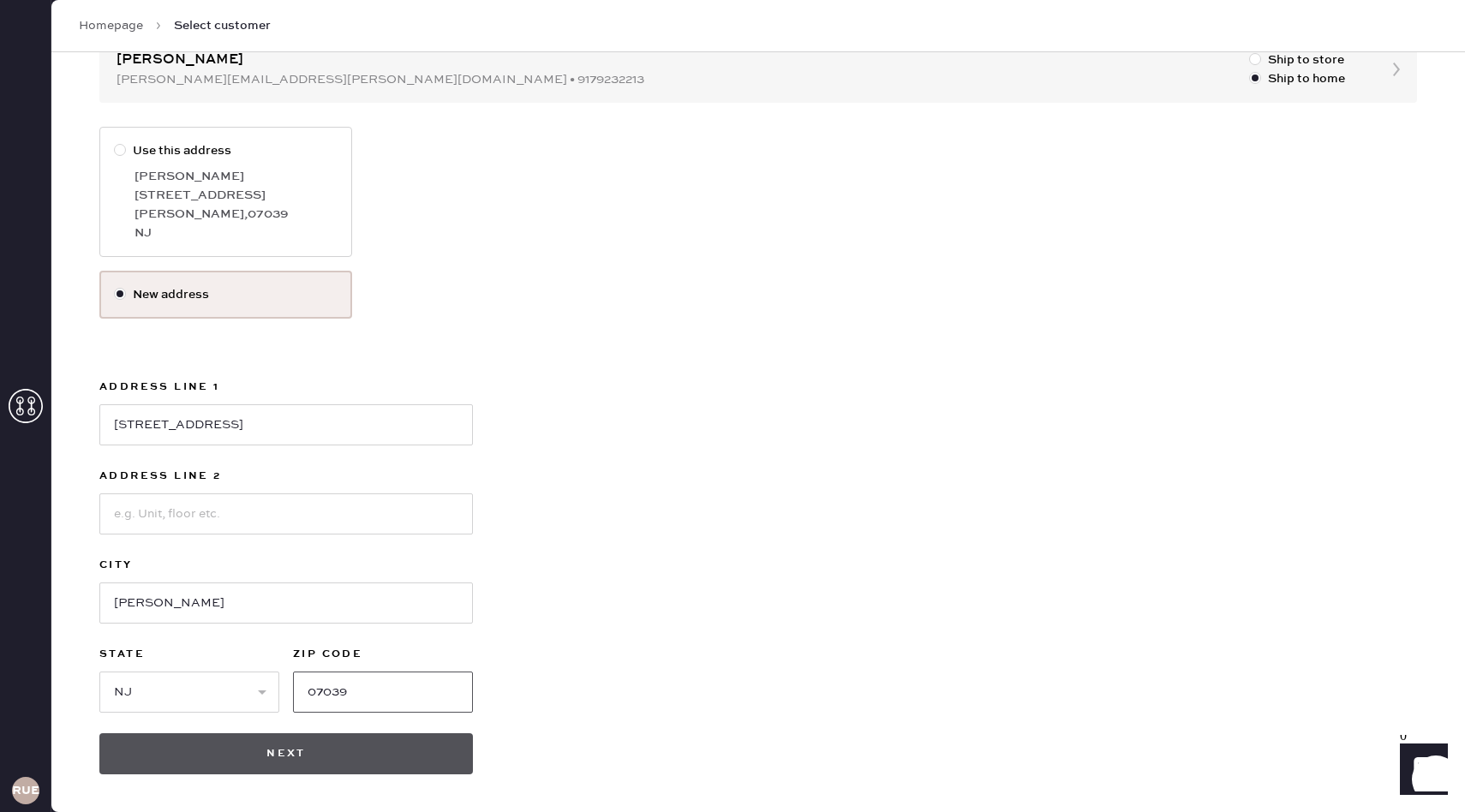
type input "07039"
click at [320, 755] on button "Next" at bounding box center [286, 754] width 373 height 41
click at [410, 746] on button "Next" at bounding box center [286, 754] width 373 height 41
click at [275, 751] on button "Next" at bounding box center [286, 754] width 373 height 41
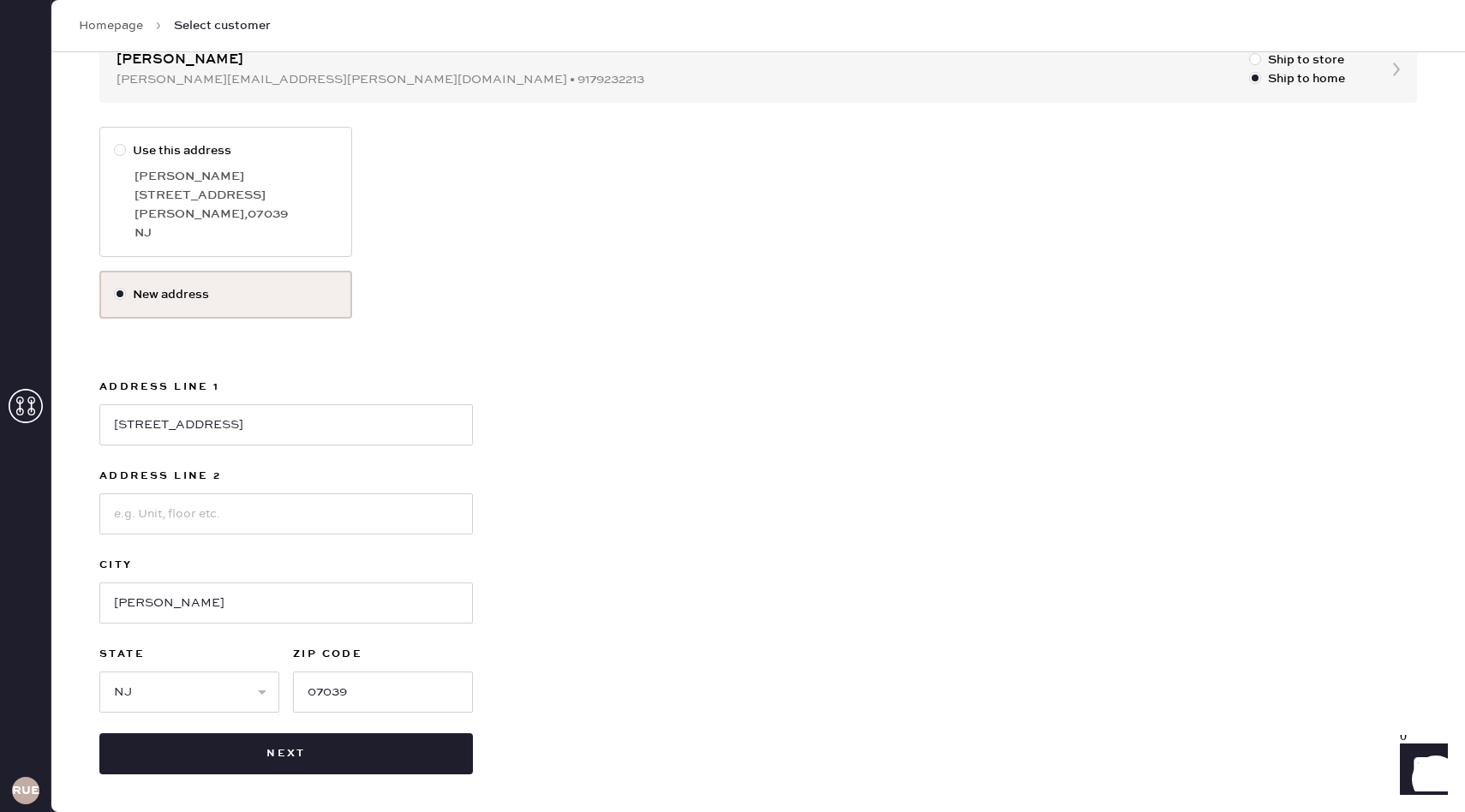
scroll to position [0, 0]
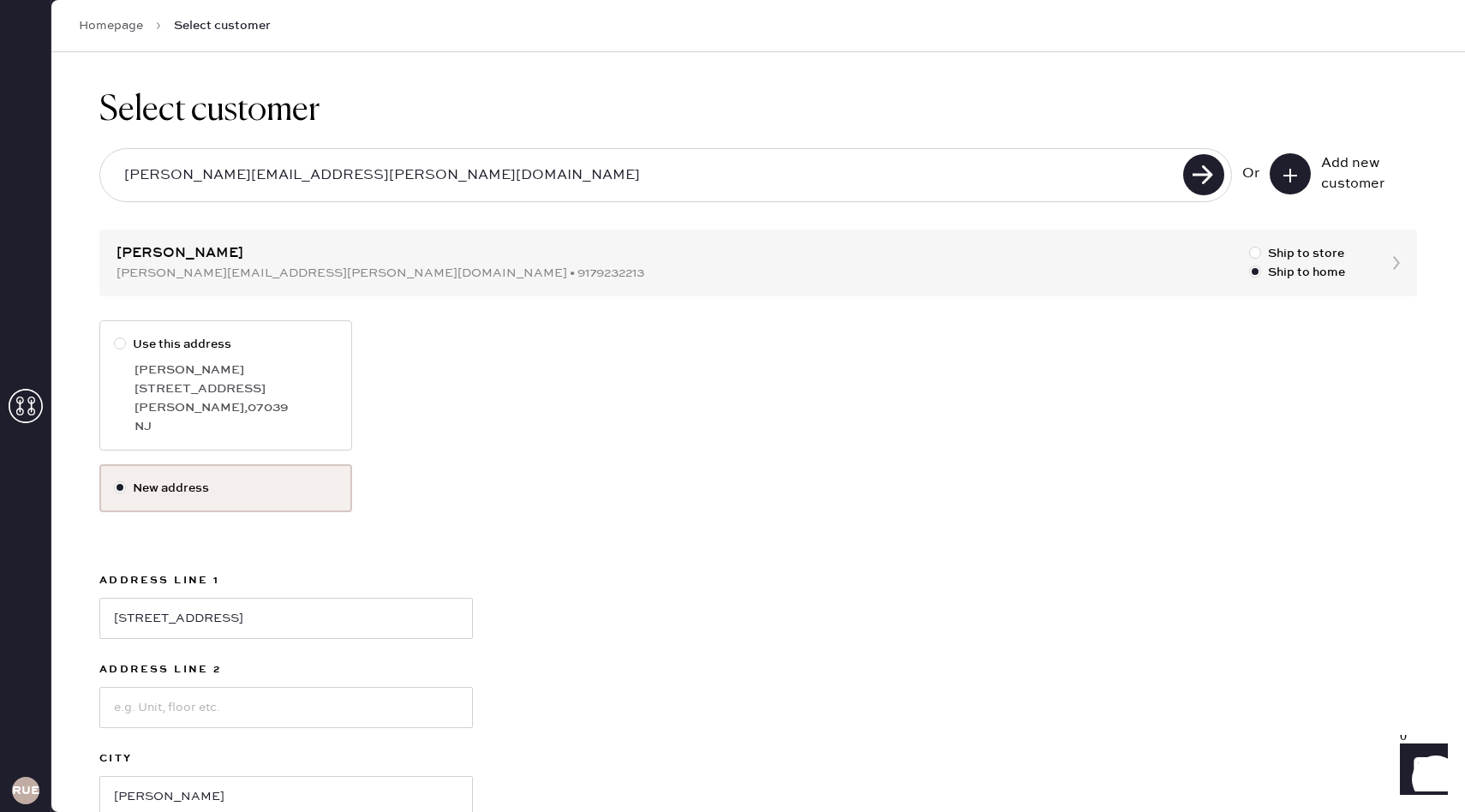
click at [107, 26] on link "Homepage" at bounding box center [111, 25] width 65 height 17
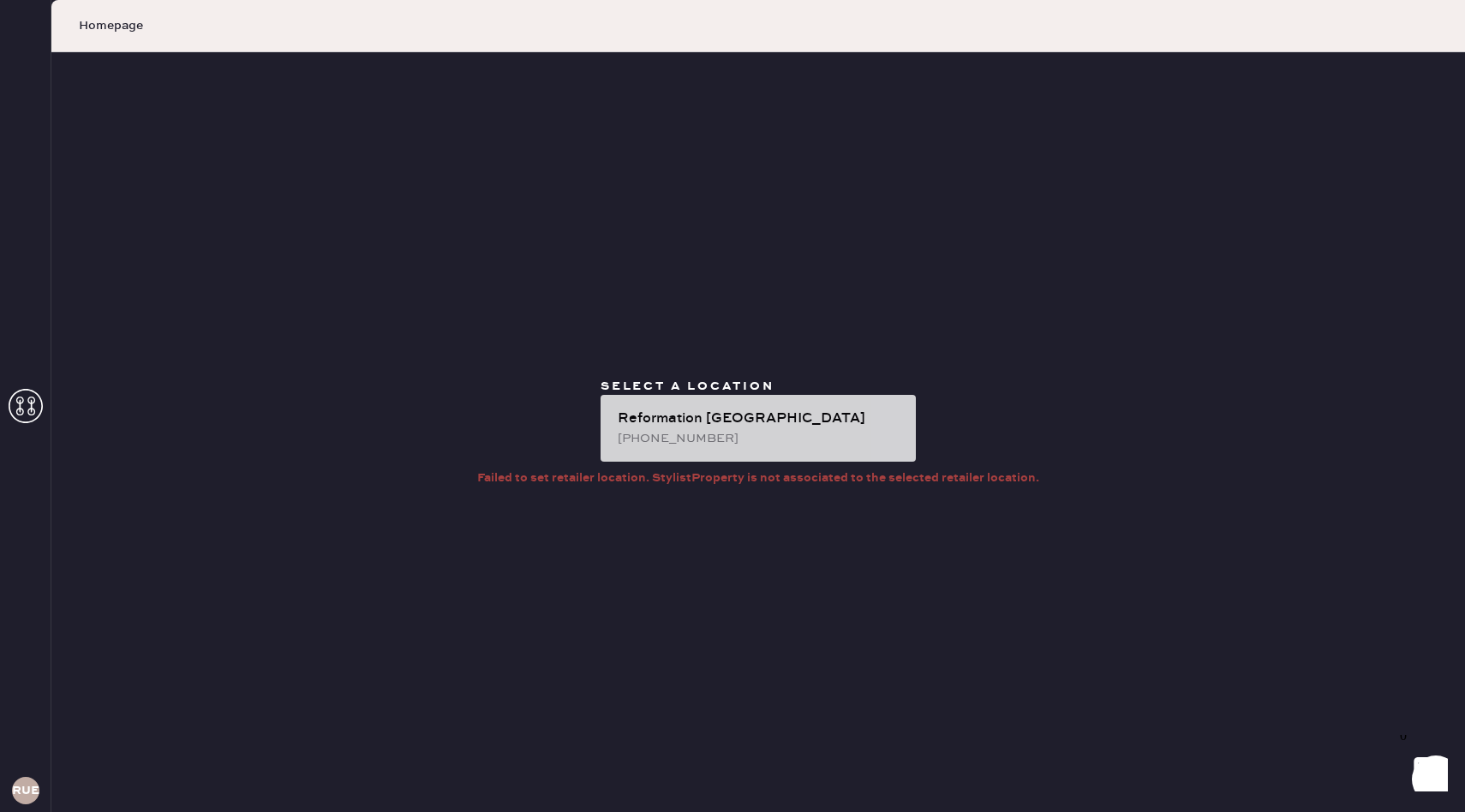
click at [727, 435] on div "(646) 921-0221" at bounding box center [760, 439] width 284 height 19
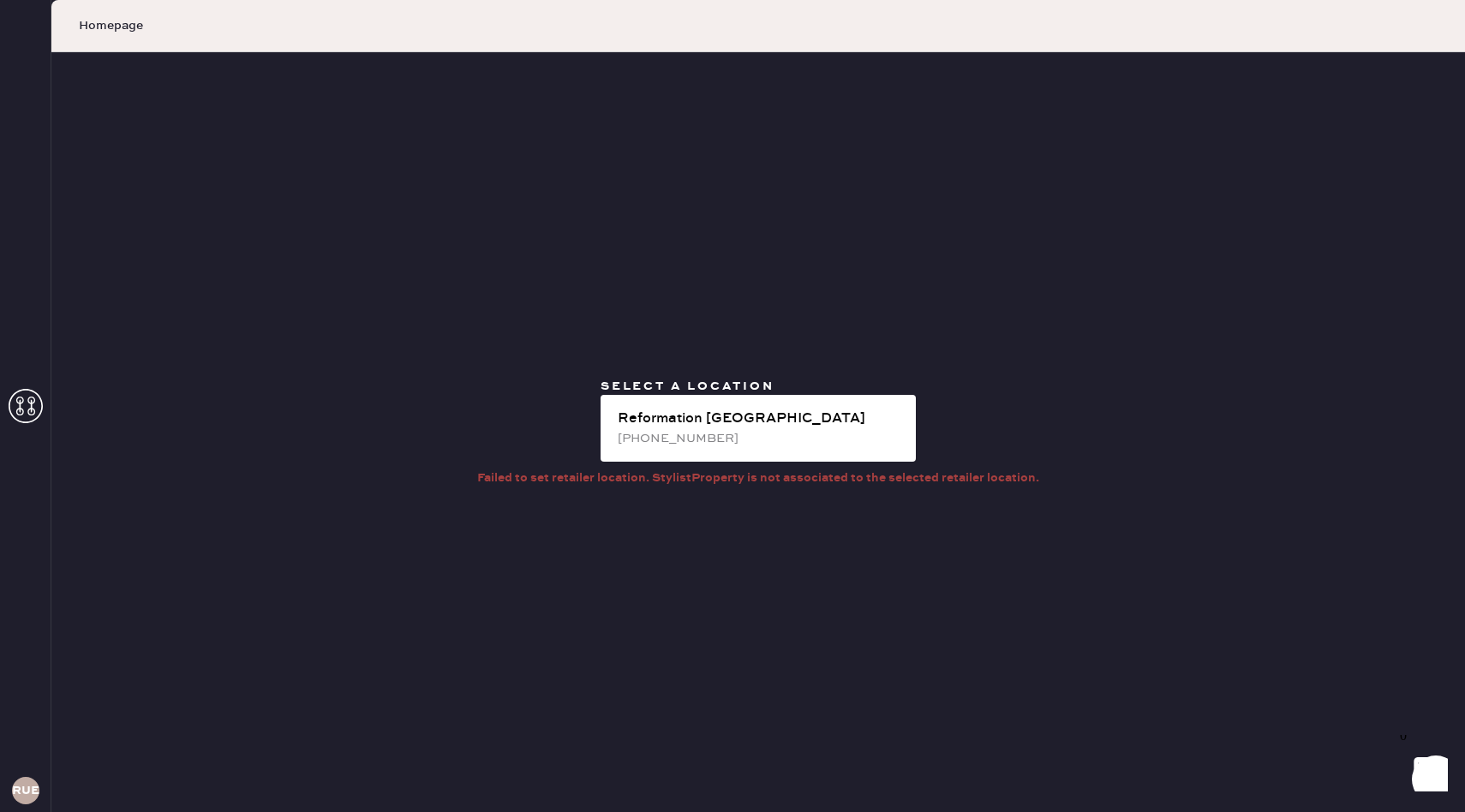
click at [24, 427] on div "RUESA" at bounding box center [25, 406] width 52 height 812
click at [29, 407] on icon at bounding box center [25, 406] width 35 height 35
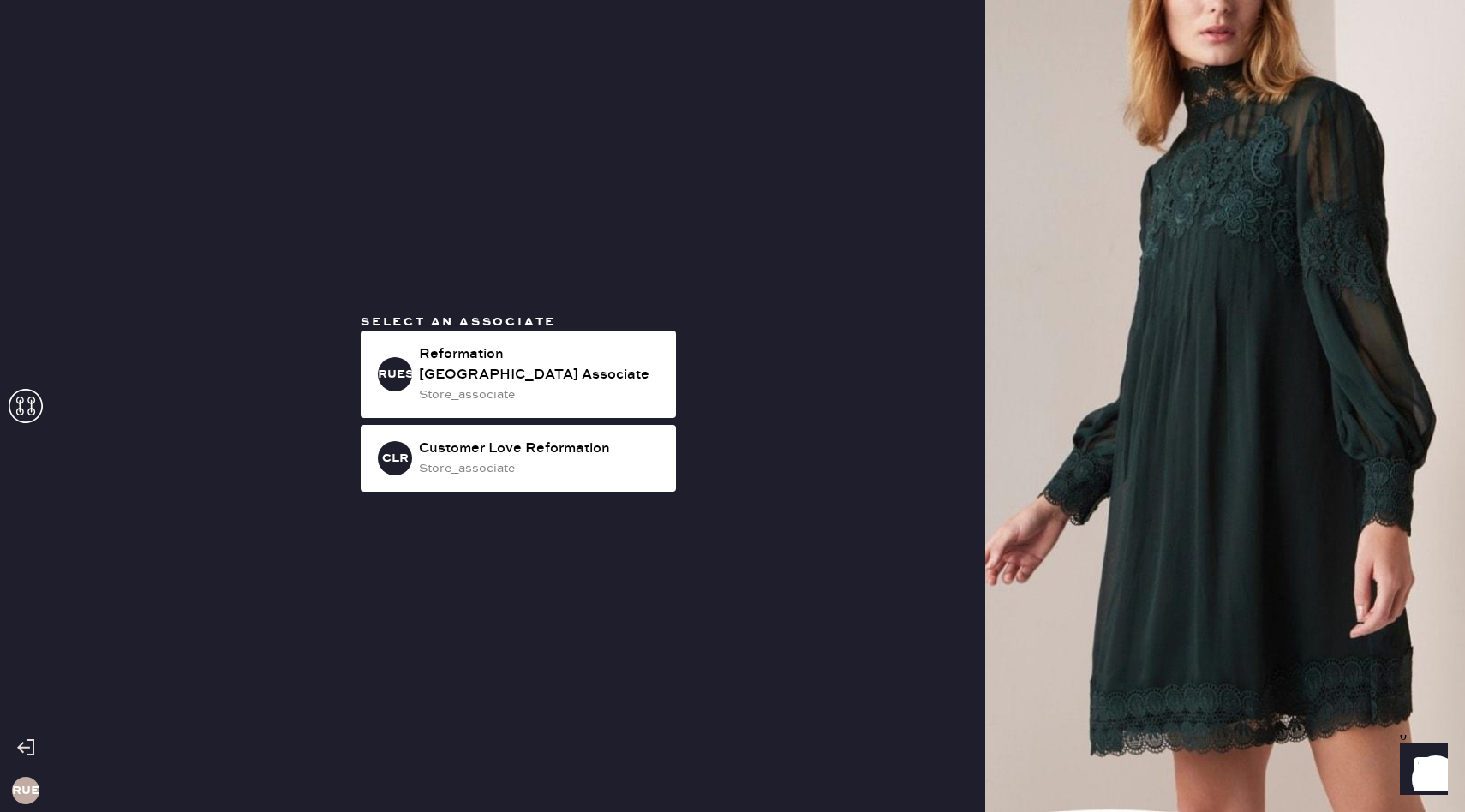
click at [29, 407] on icon at bounding box center [25, 406] width 35 height 35
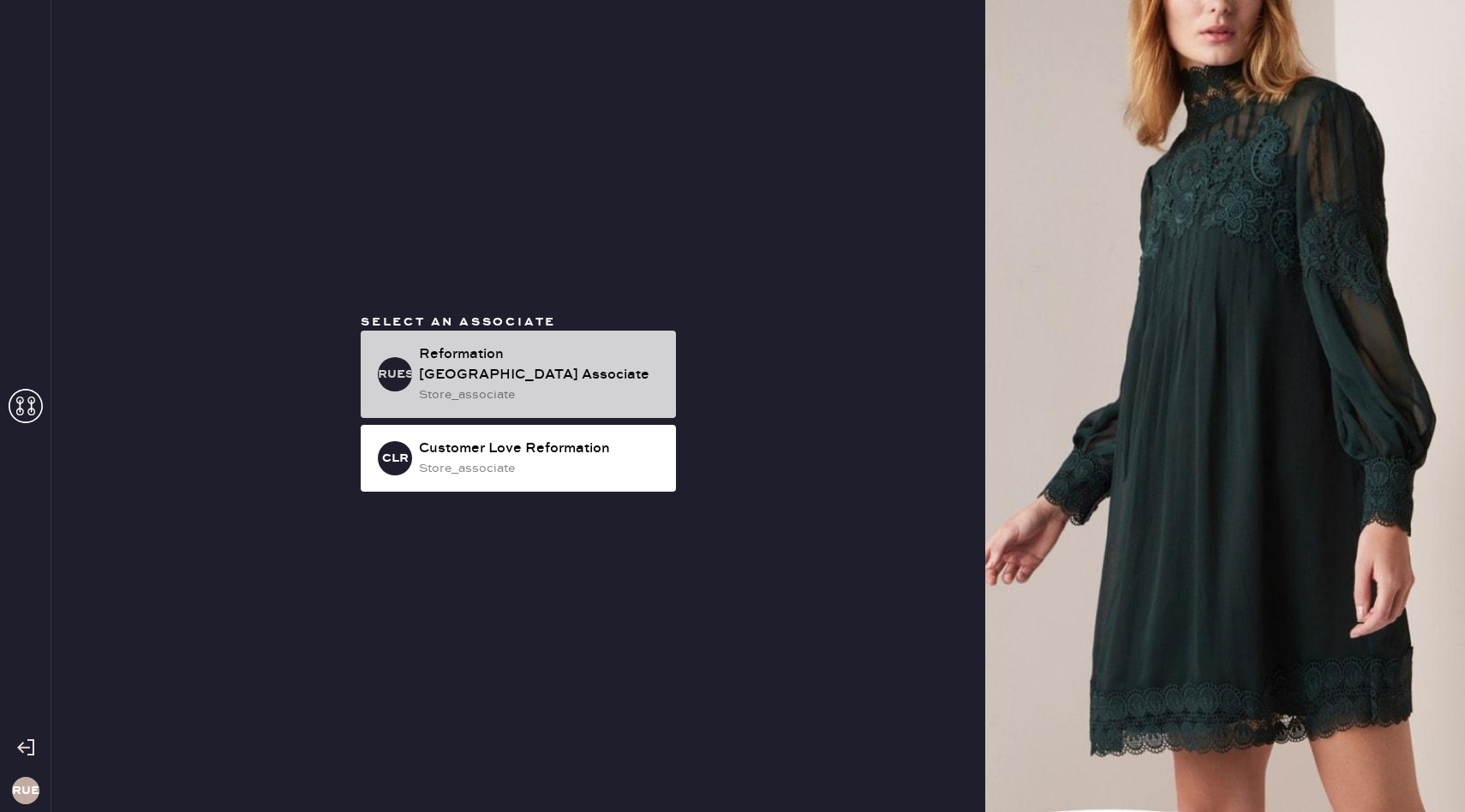
click at [592, 400] on div "store_associate" at bounding box center [540, 395] width 243 height 19
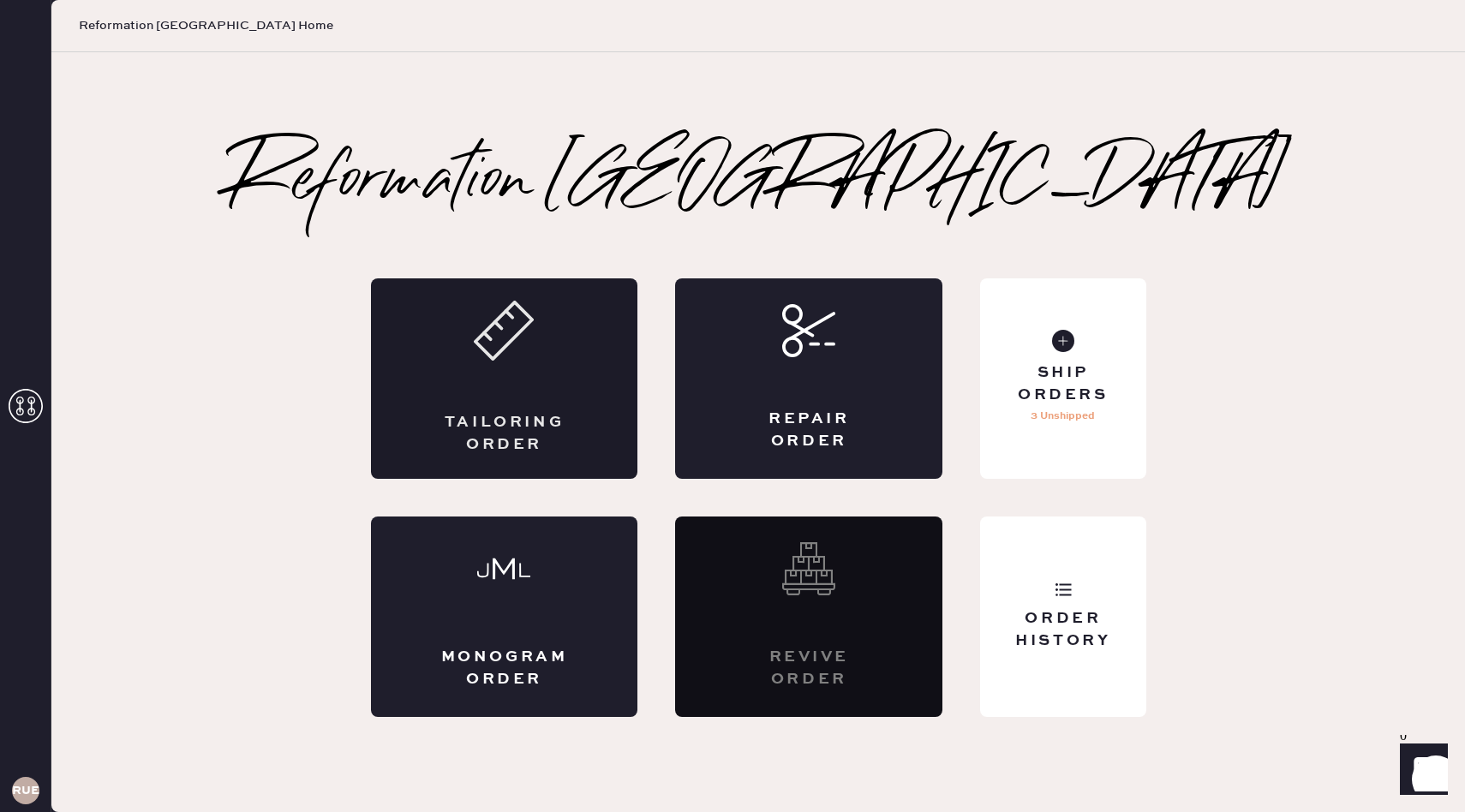
click at [555, 348] on div "Tailoring Order" at bounding box center [504, 379] width 267 height 201
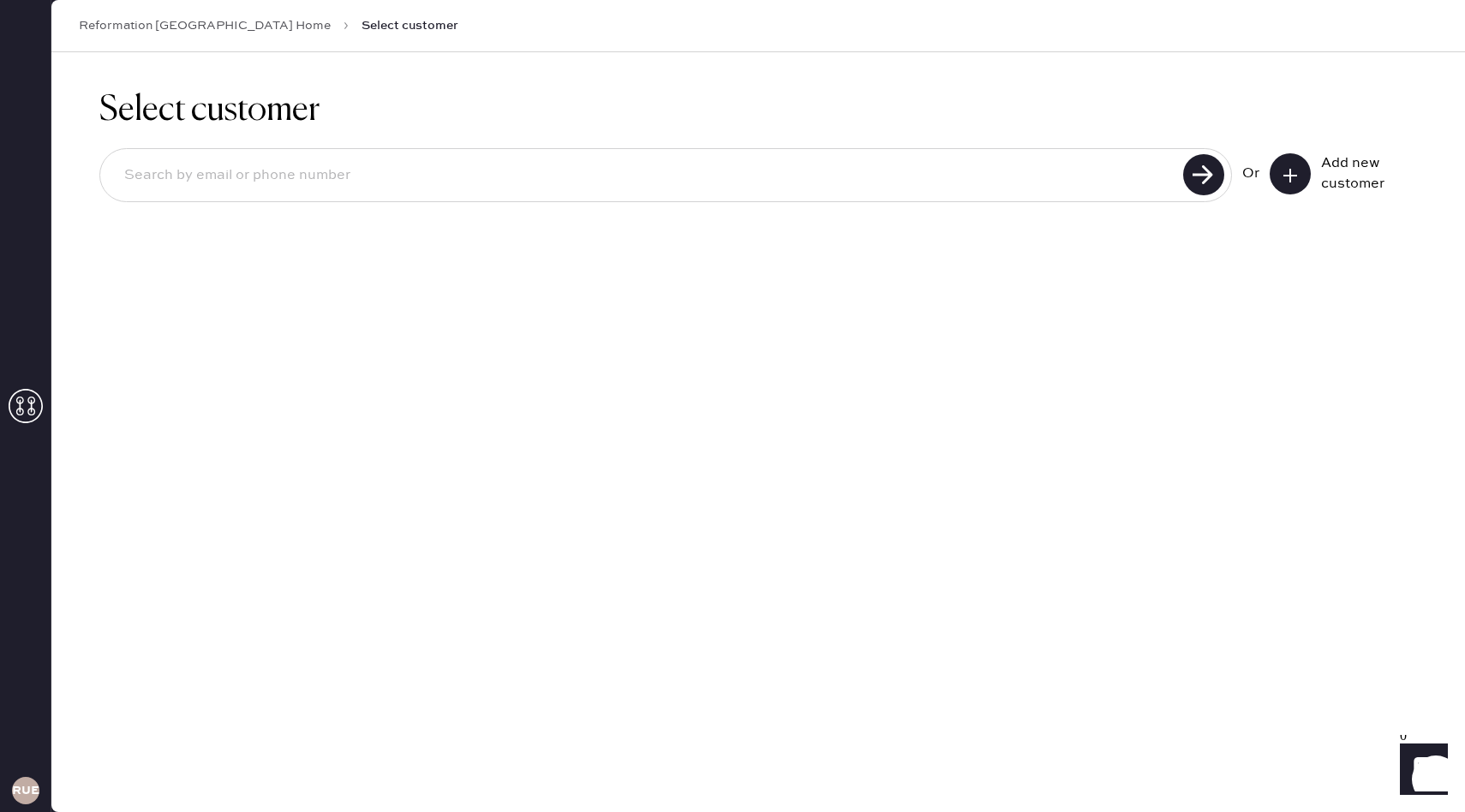
click at [426, 180] on input at bounding box center [644, 175] width 1067 height 39
type input "[PERSON_NAME][EMAIL_ADDRESS][PERSON_NAME][DOMAIN_NAME]"
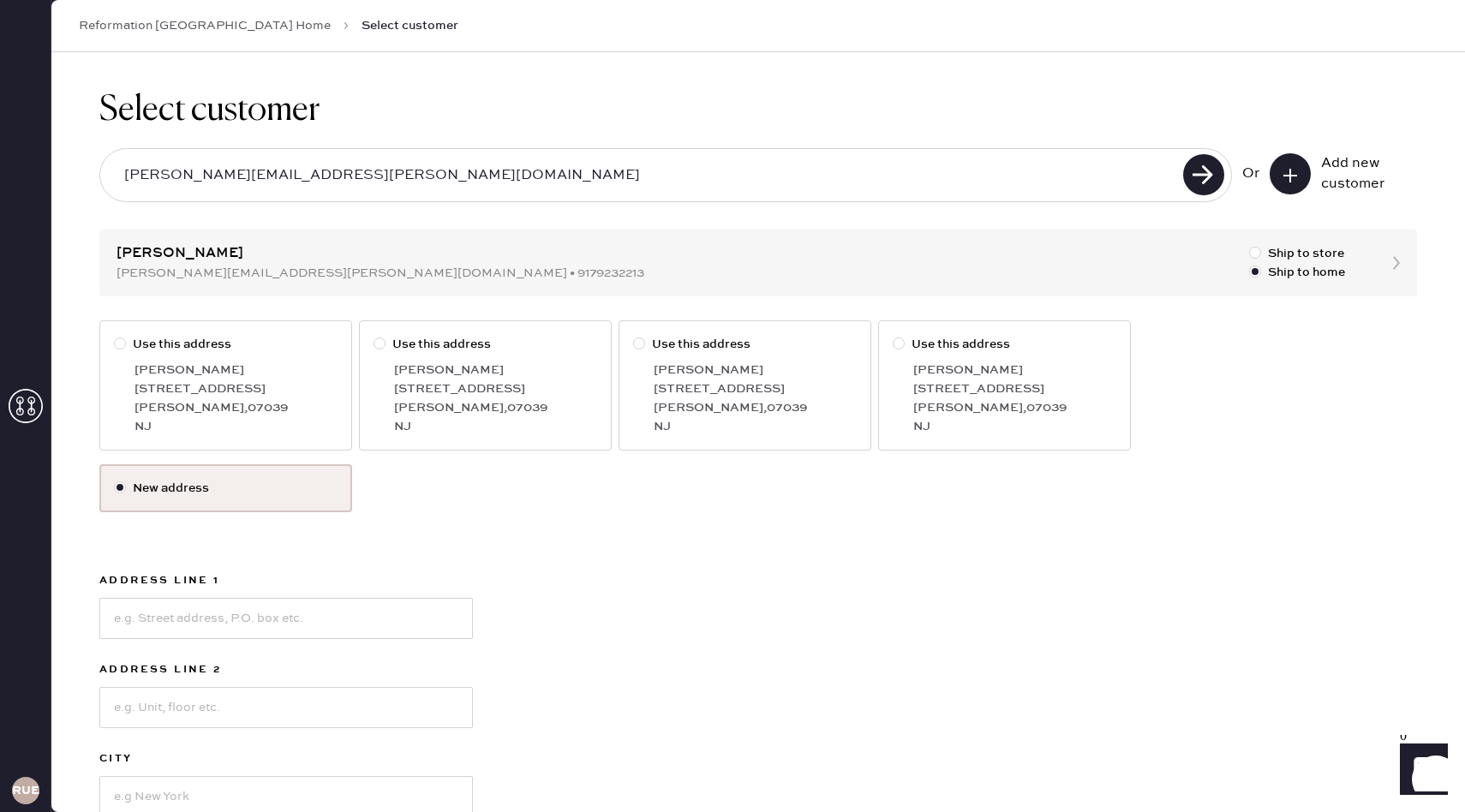
click at [241, 390] on div "36 Westmount Dr" at bounding box center [235, 389] width 203 height 19
click at [114, 336] on input "Use this address" at bounding box center [113, 335] width 1 height 1
radio input "true"
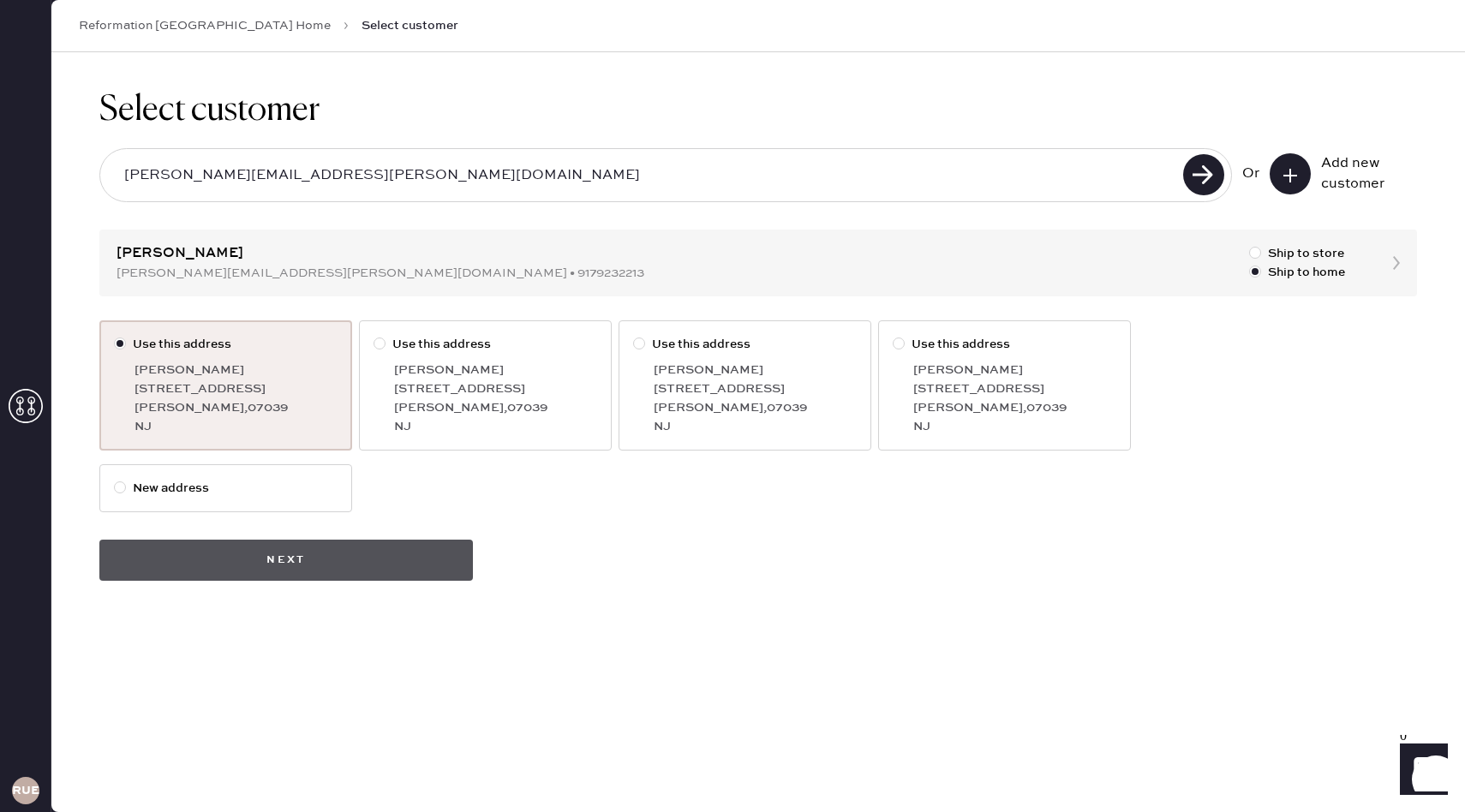
click at [264, 551] on button "Next" at bounding box center [286, 560] width 373 height 41
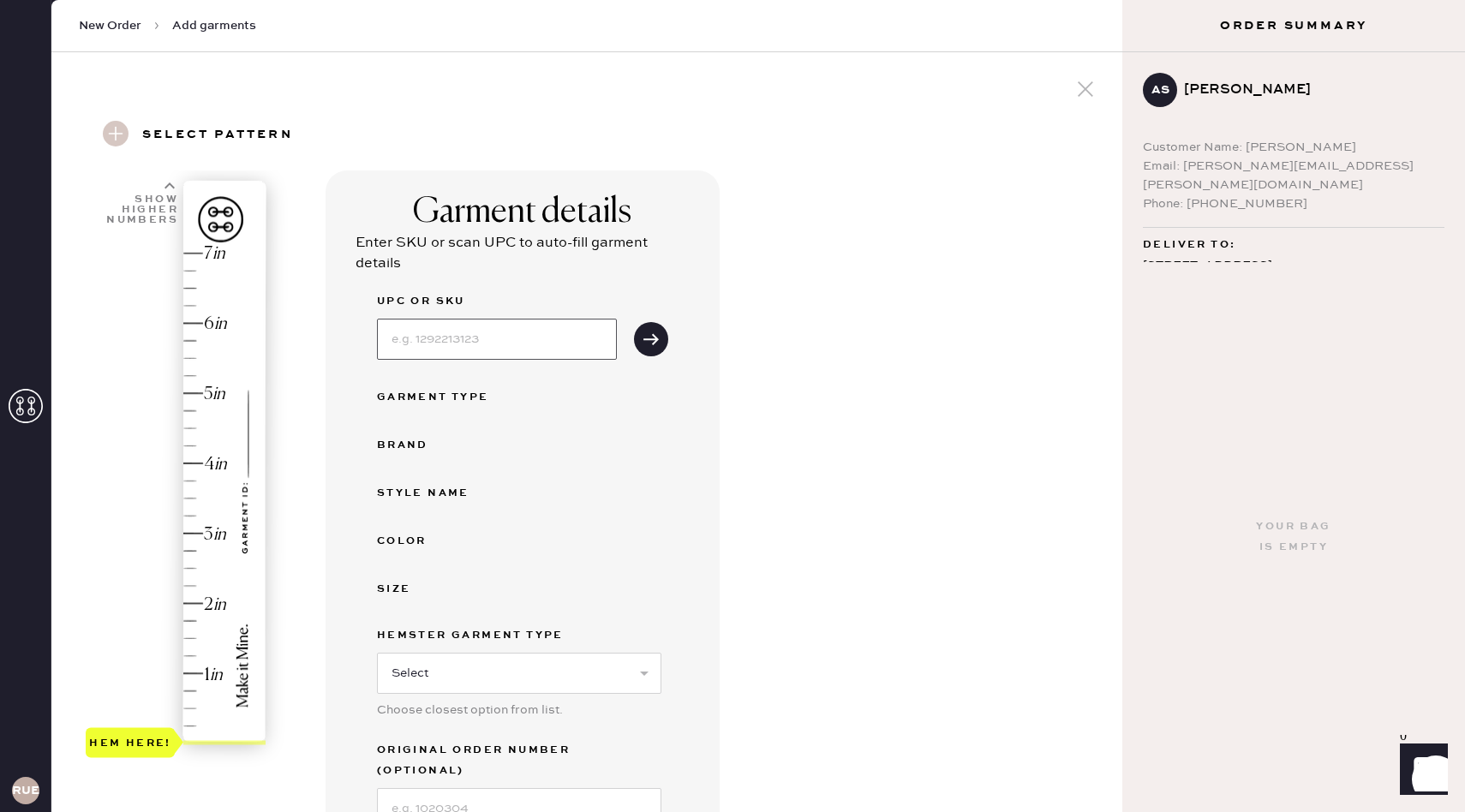
click at [495, 351] on input at bounding box center [497, 339] width 240 height 41
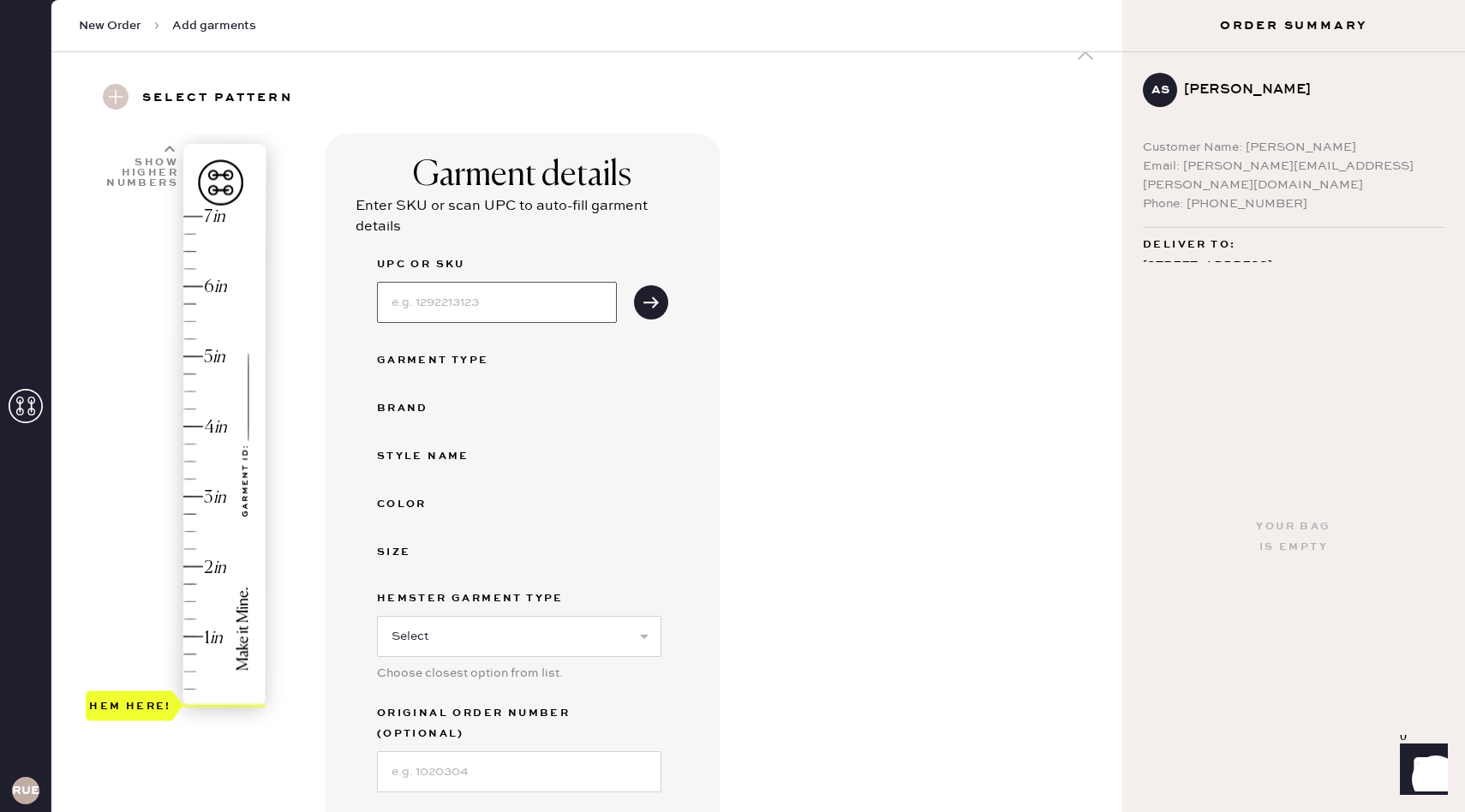
scroll to position [2, 0]
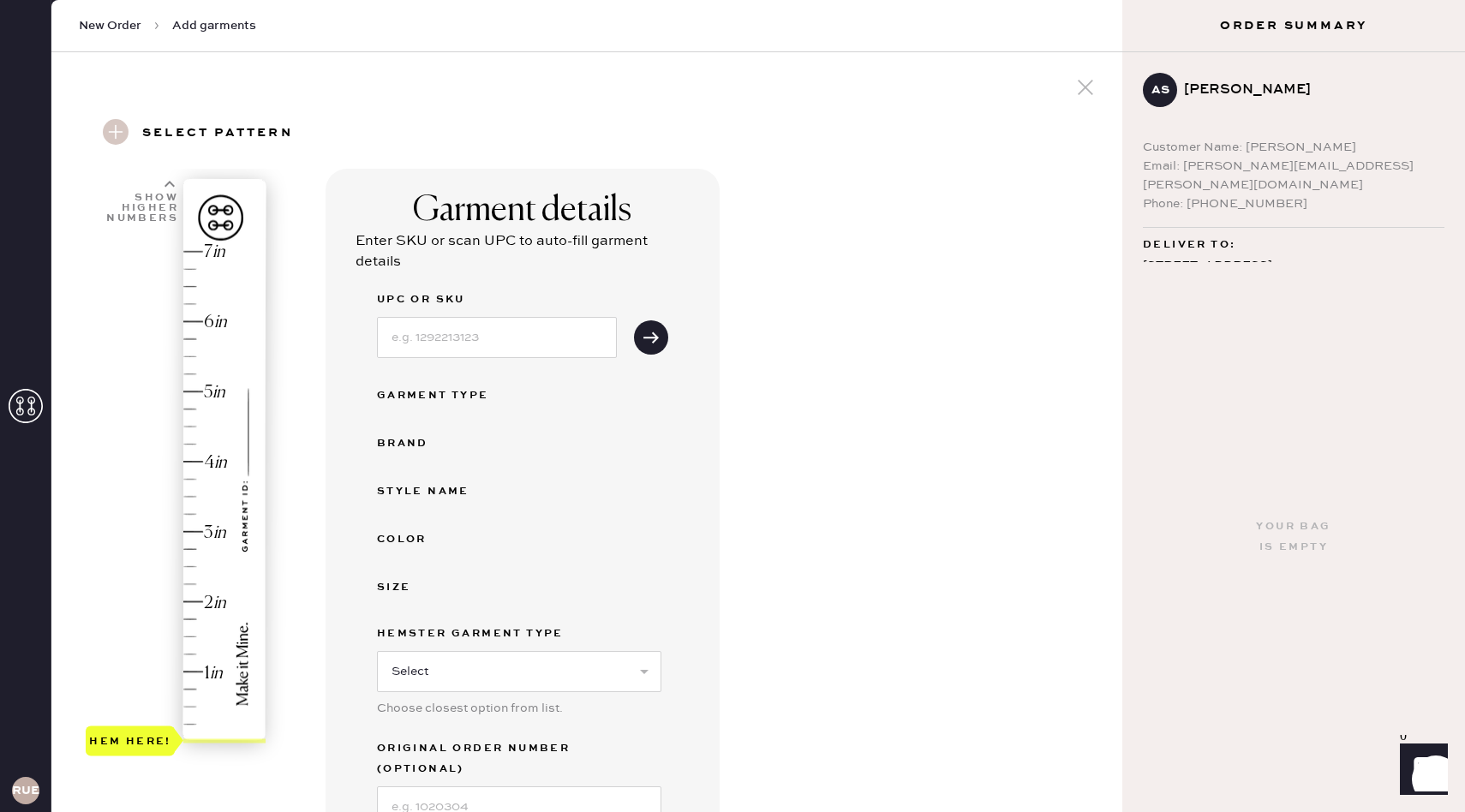
click at [430, 436] on div "Brand" at bounding box center [446, 444] width 137 height 21
click at [426, 495] on div "Style name" at bounding box center [446, 491] width 137 height 21
click at [468, 335] on input at bounding box center [497, 338] width 240 height 41
click at [634, 321] on button "submit" at bounding box center [651, 338] width 35 height 35
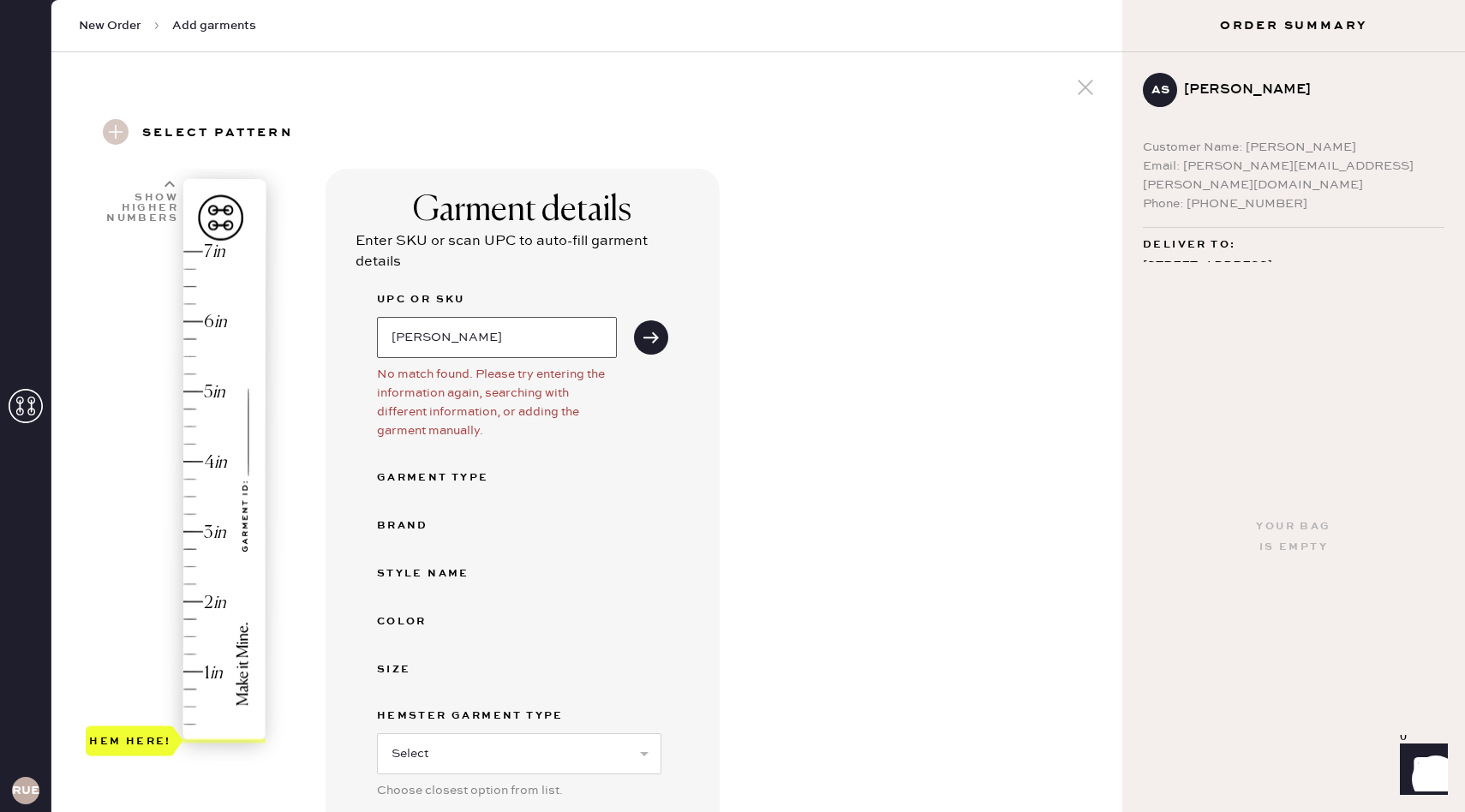
click at [461, 338] on input "elio" at bounding box center [497, 338] width 240 height 41
type input "e"
click at [507, 737] on select "Select Basic Skirt Jeans Leggings Pants Shorts Basic Sleeved Dress Basic Sleeve…" at bounding box center [519, 754] width 284 height 41
select select "2"
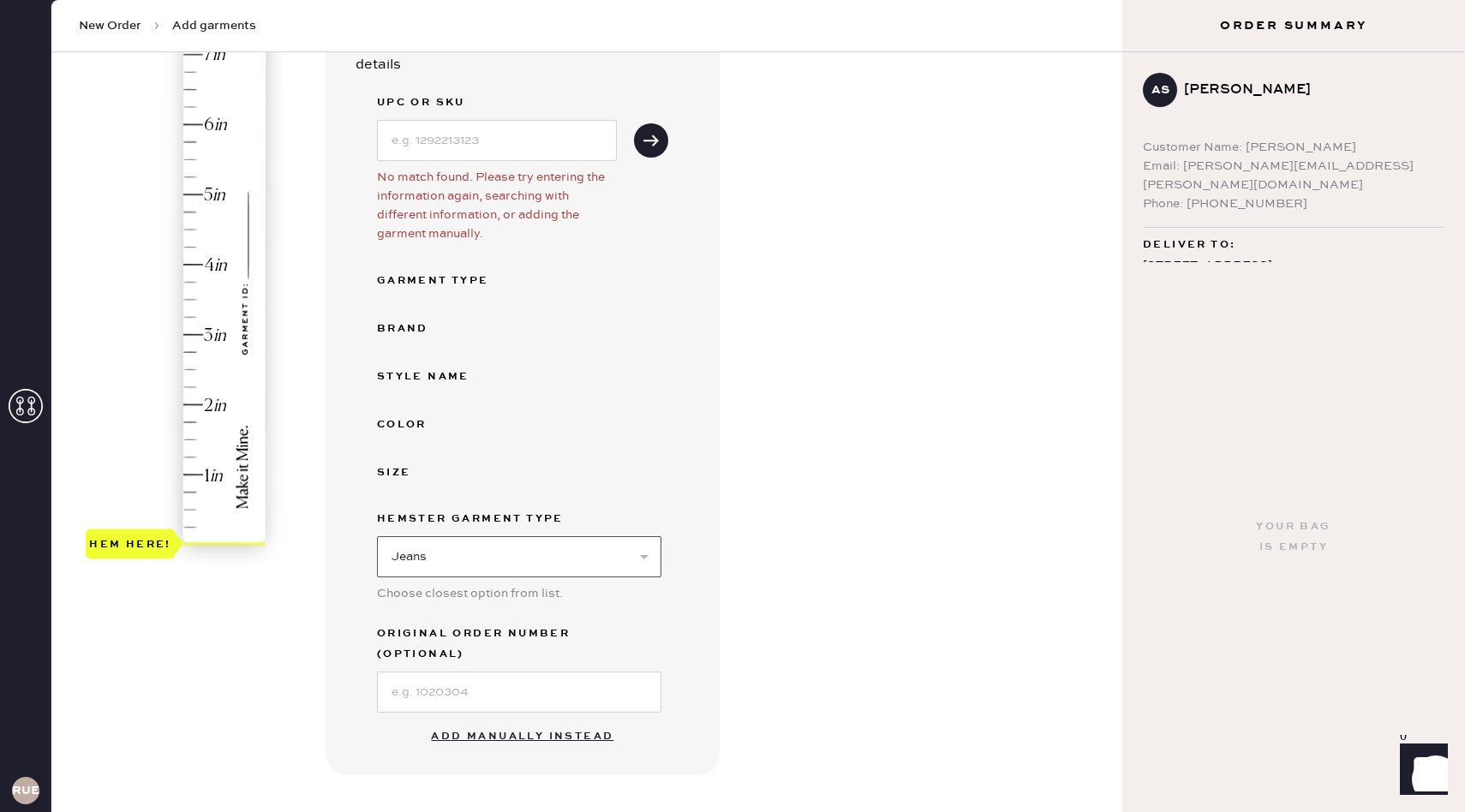
scroll to position [204, 0]
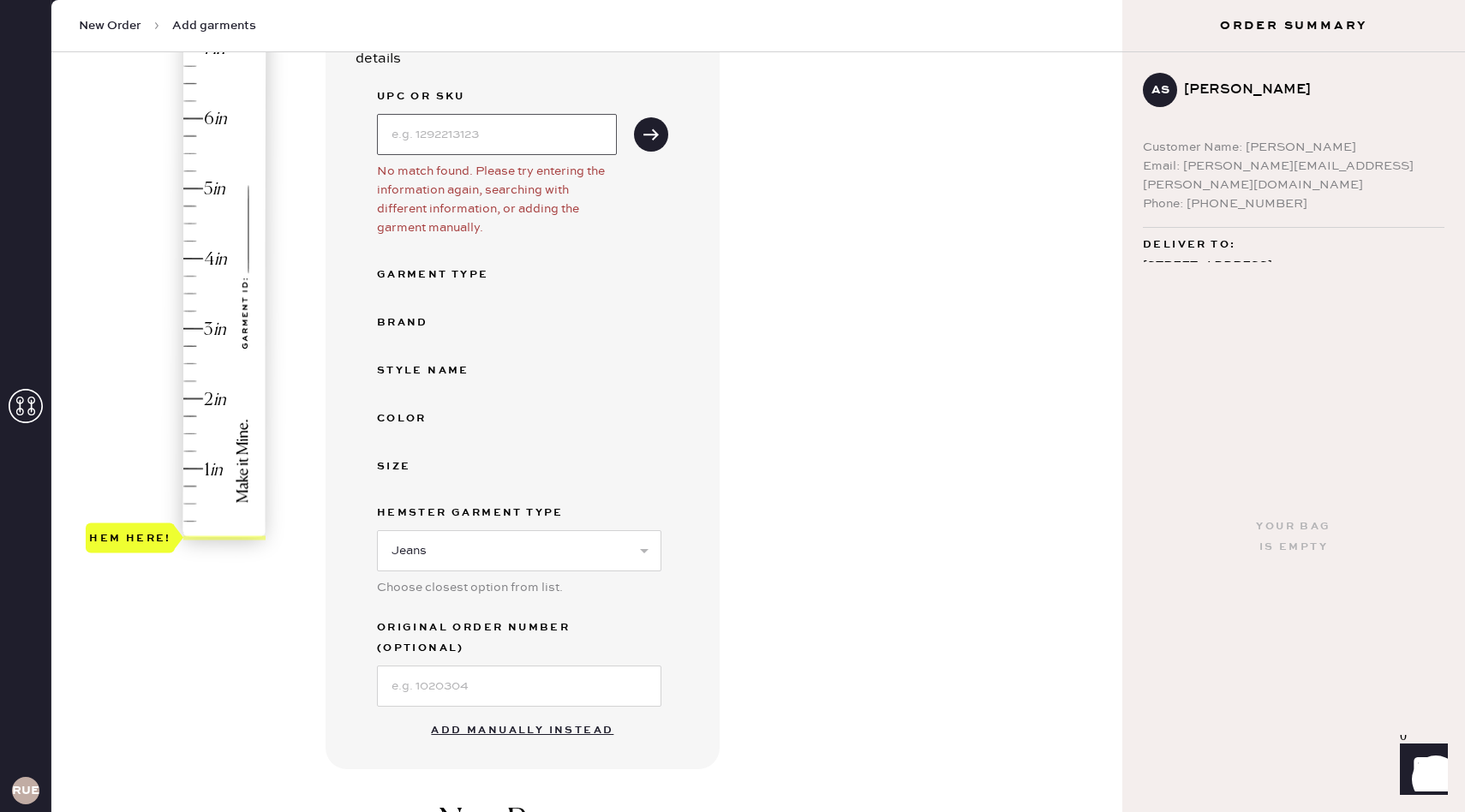
click at [521, 133] on input at bounding box center [497, 134] width 240 height 41
click at [540, 717] on button "Add manually instead" at bounding box center [521, 730] width 203 height 35
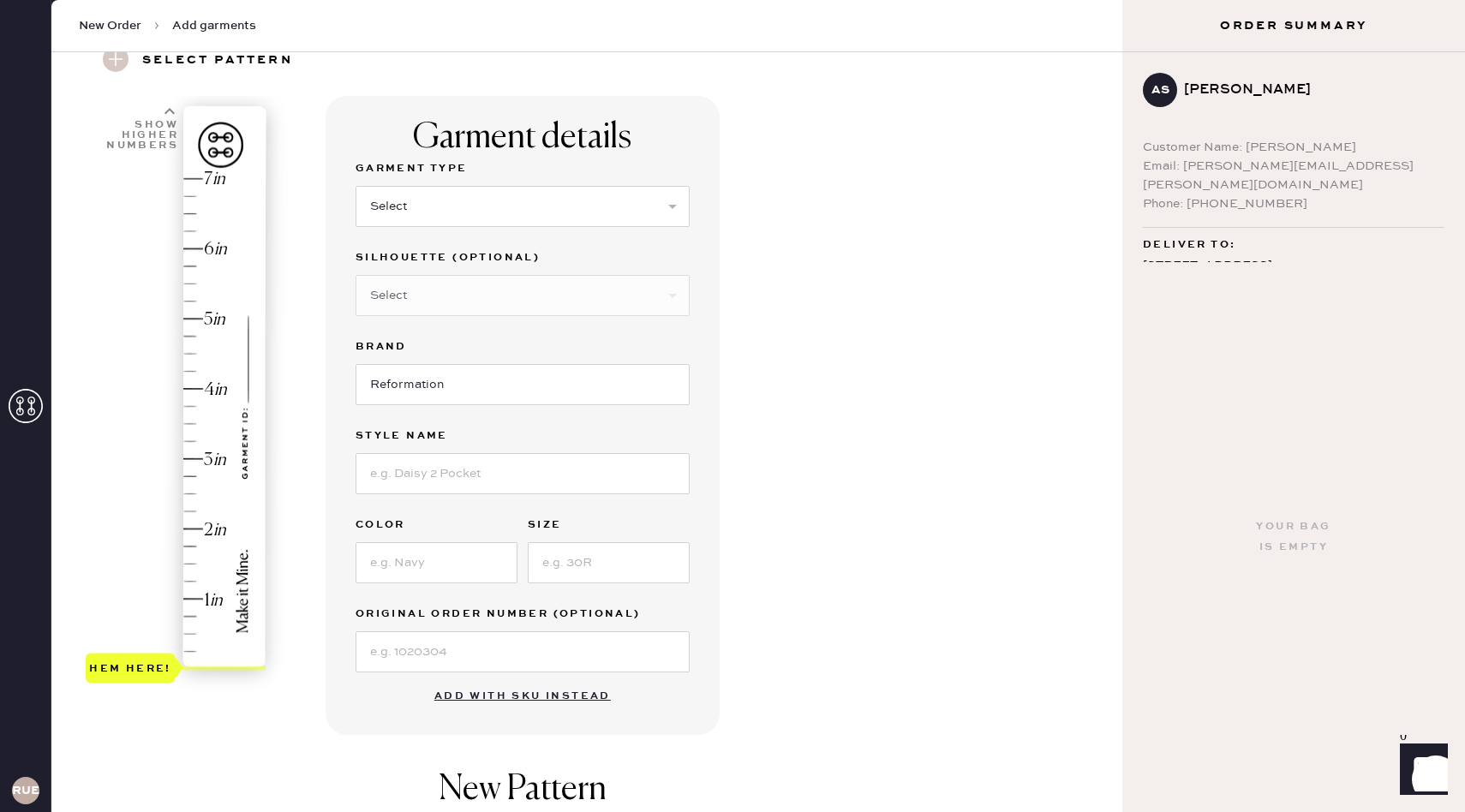
scroll to position [57, 0]
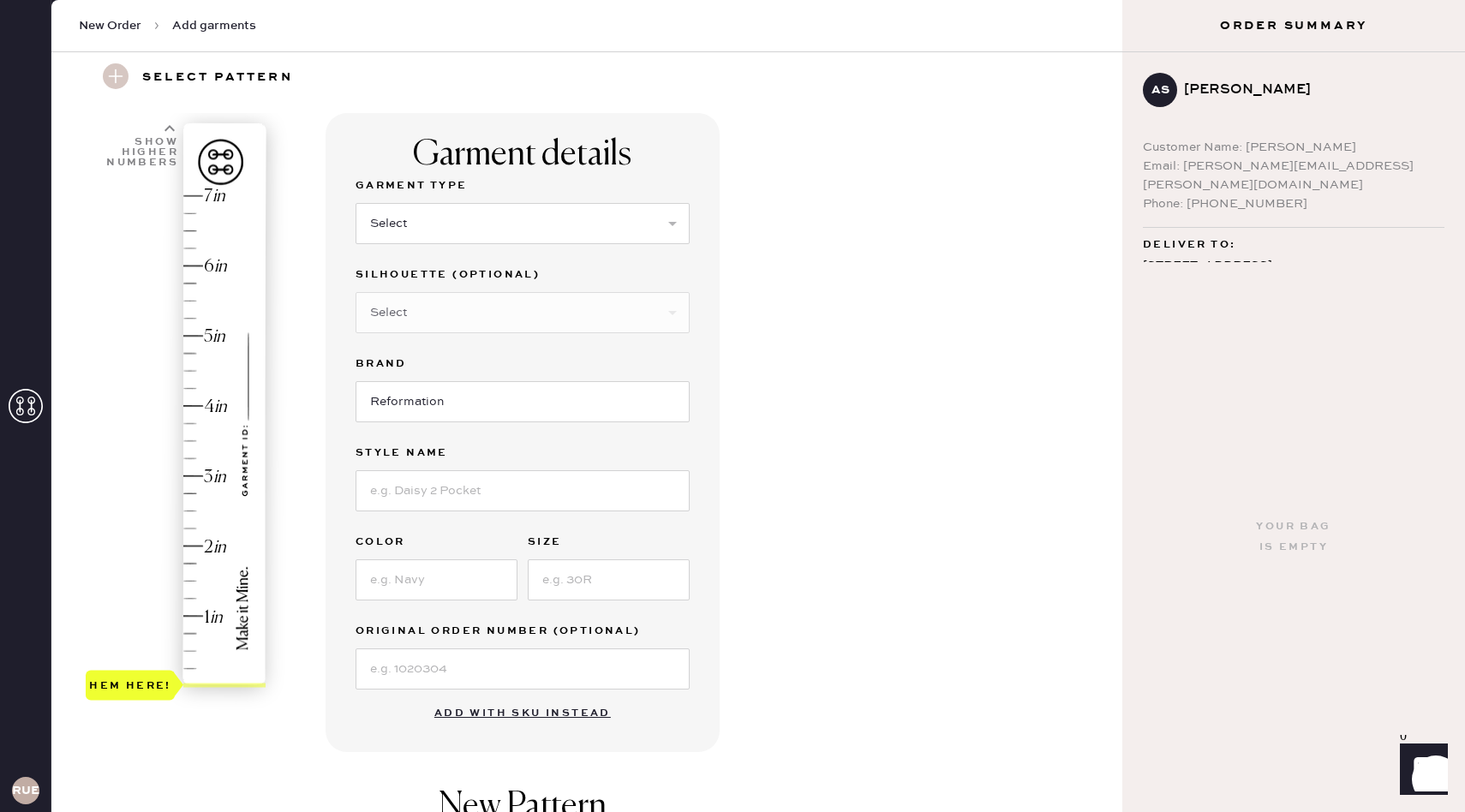
click at [496, 241] on select "Select Basic Skirt Jeans Leggings Pants Shorts Basic Sleeved Dress Basic Sleeve…" at bounding box center [522, 223] width 334 height 41
select select "2"
click at [467, 311] on select "Select Shorts Cropped Flare Boot Cut Straight Skinny Other" at bounding box center [522, 312] width 334 height 41
click at [486, 501] on input at bounding box center [522, 490] width 334 height 41
type input "Elio Low Rise Denim Trouser"
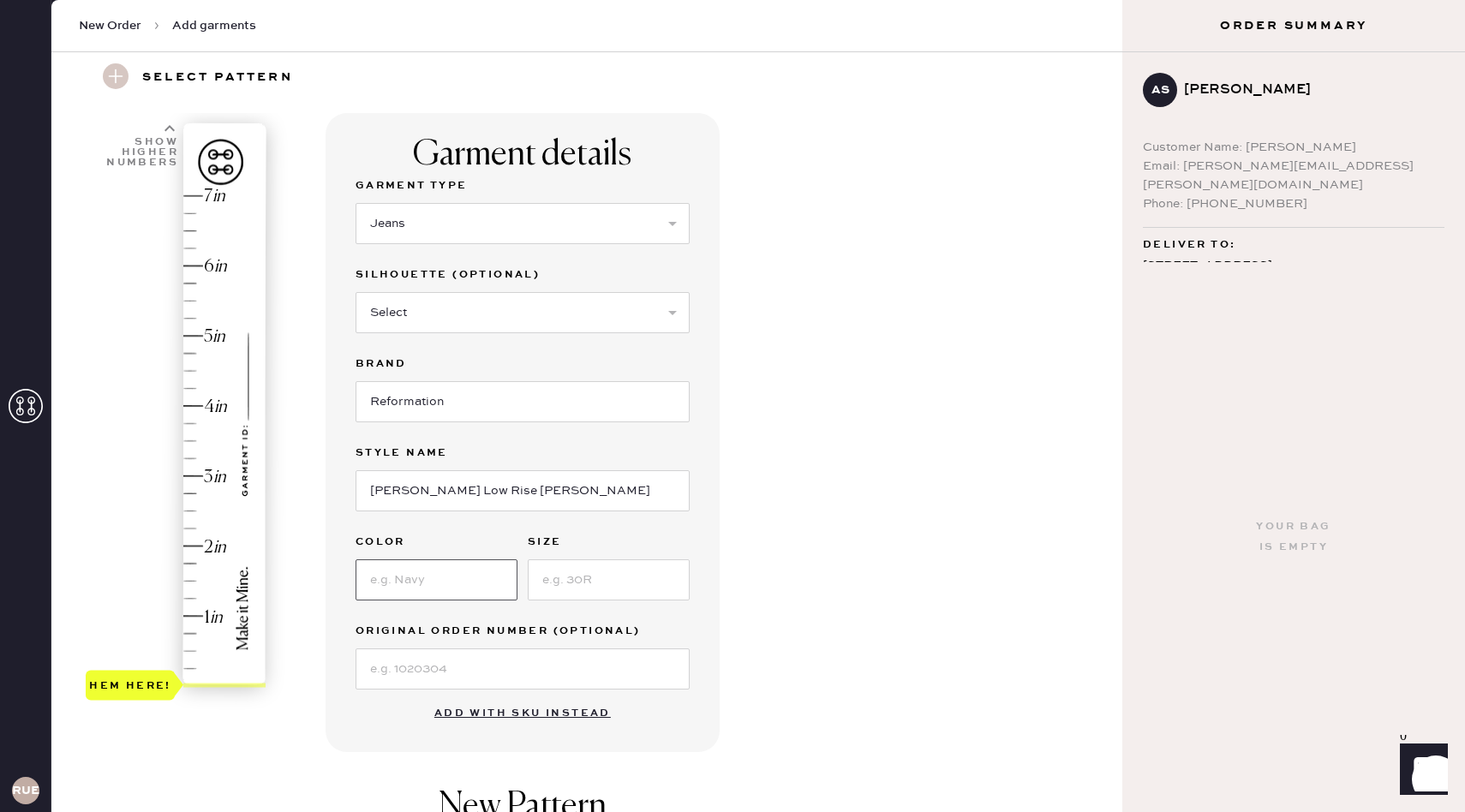
click at [444, 573] on input at bounding box center [436, 579] width 162 height 41
click at [591, 586] on input at bounding box center [609, 579] width 162 height 41
type input "25"
click at [720, 717] on div "Garment details Garment Type Select Basic Skirt Jeans Leggings Pants Shorts Bas…" at bounding box center [717, 600] width 783 height 973
type input "2"
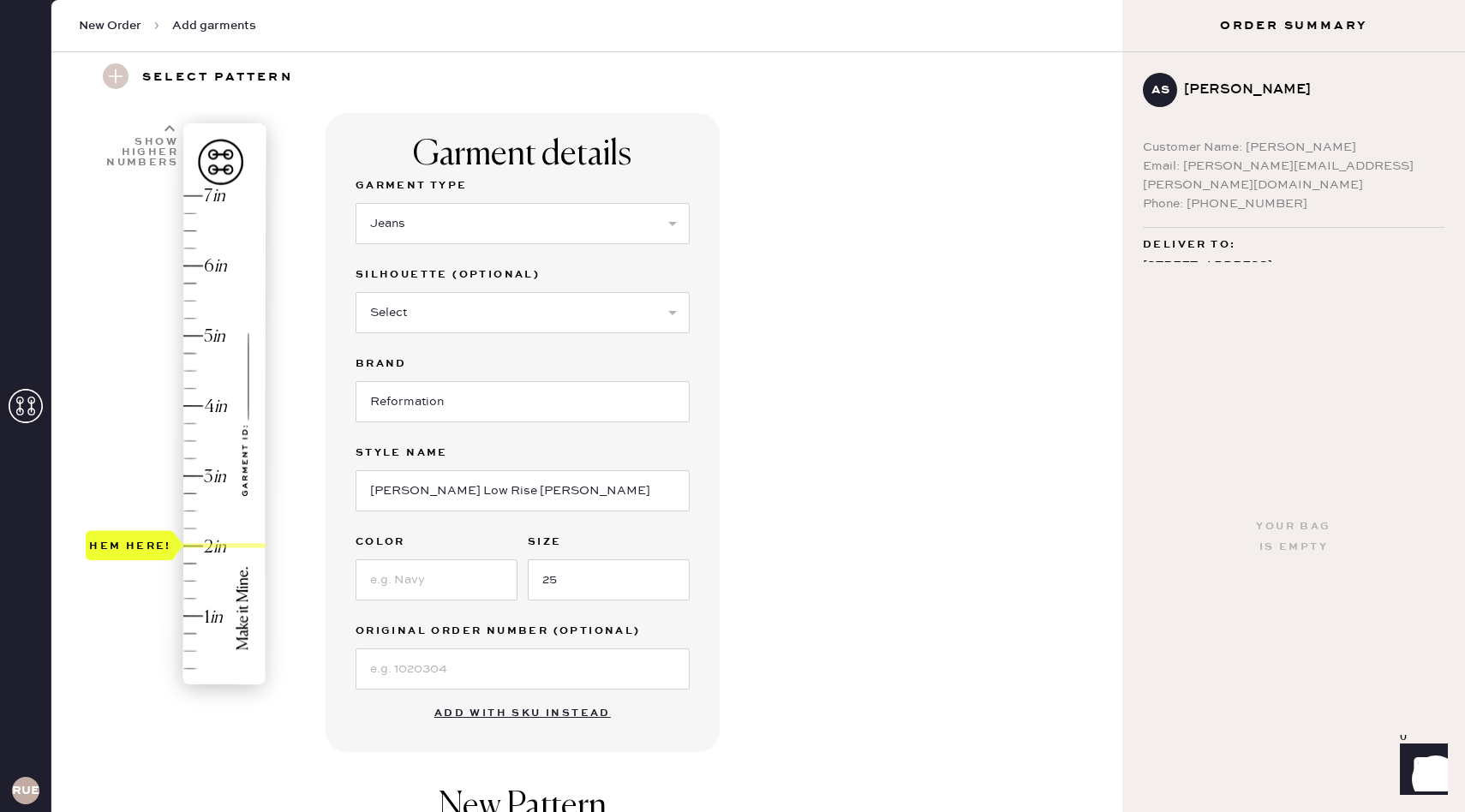
click at [193, 549] on div "Hem here!" at bounding box center [176, 441] width 183 height 505
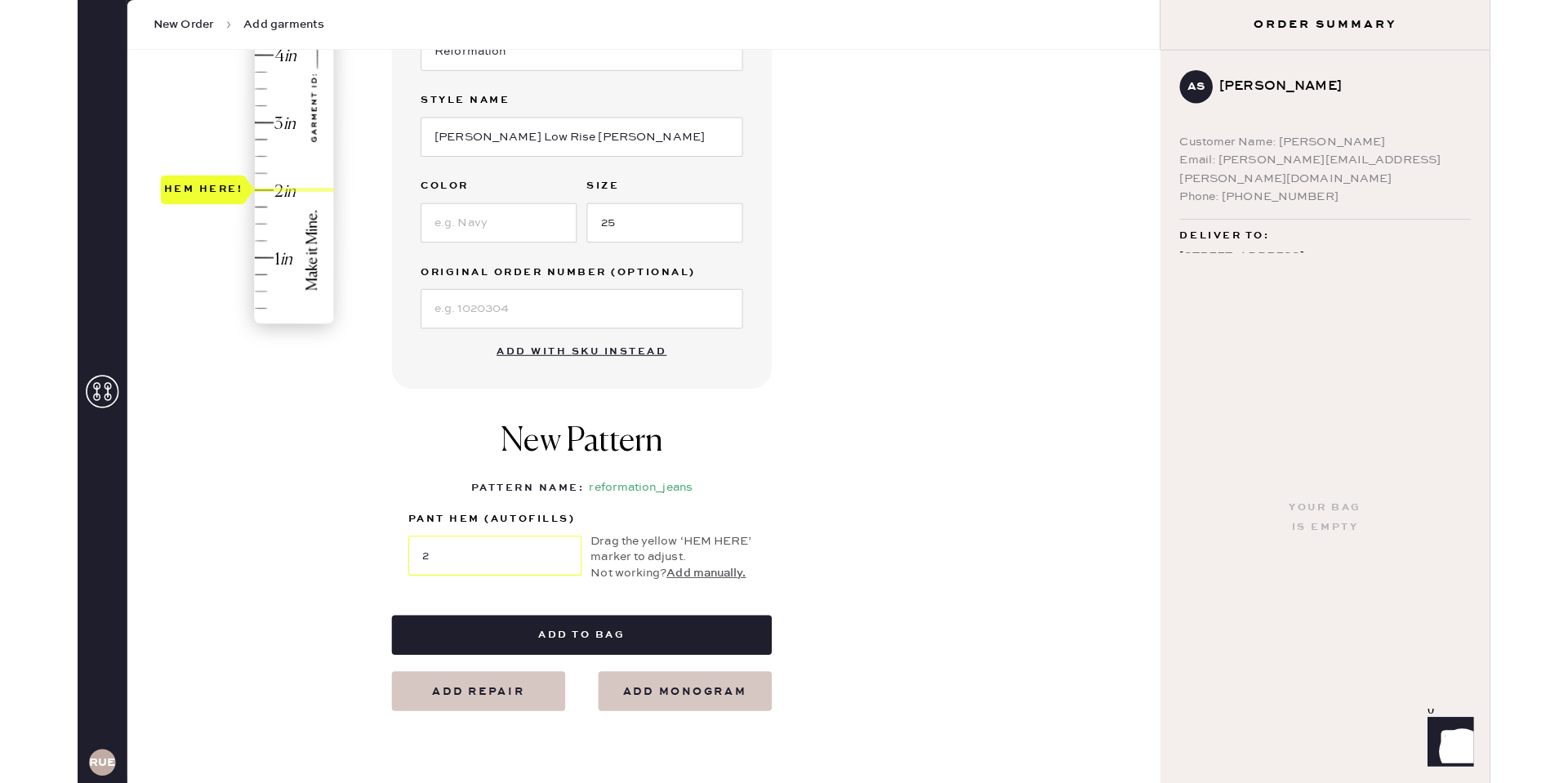
scroll to position [394, 0]
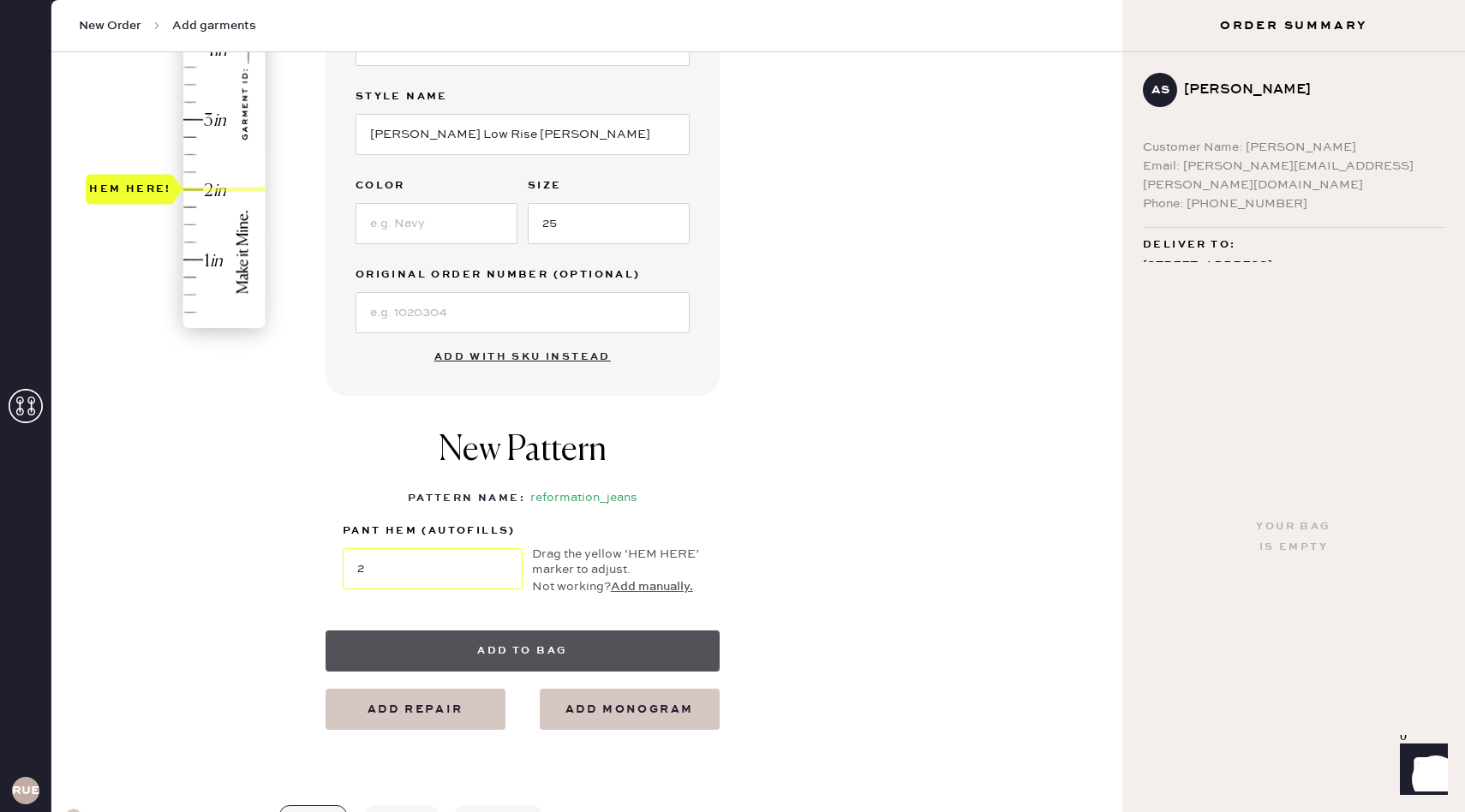
click at [574, 649] on button "Add to bag" at bounding box center [522, 651] width 394 height 41
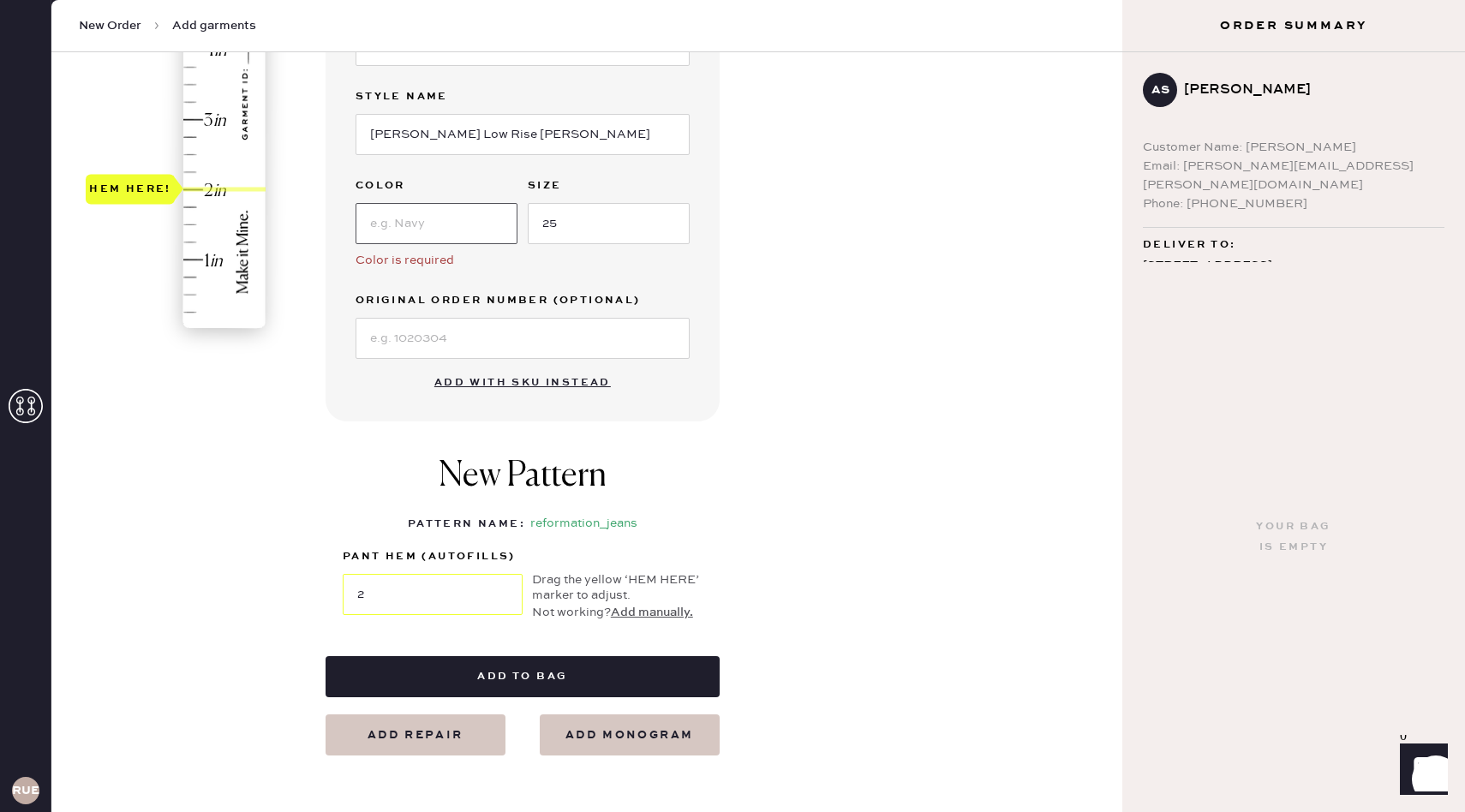
click at [478, 227] on input at bounding box center [436, 223] width 162 height 41
type input "Marion"
click at [781, 322] on div "Garment details Garment Type Select Basic Skirt Jeans Leggings Pants Shorts Bas…" at bounding box center [717, 256] width 783 height 999
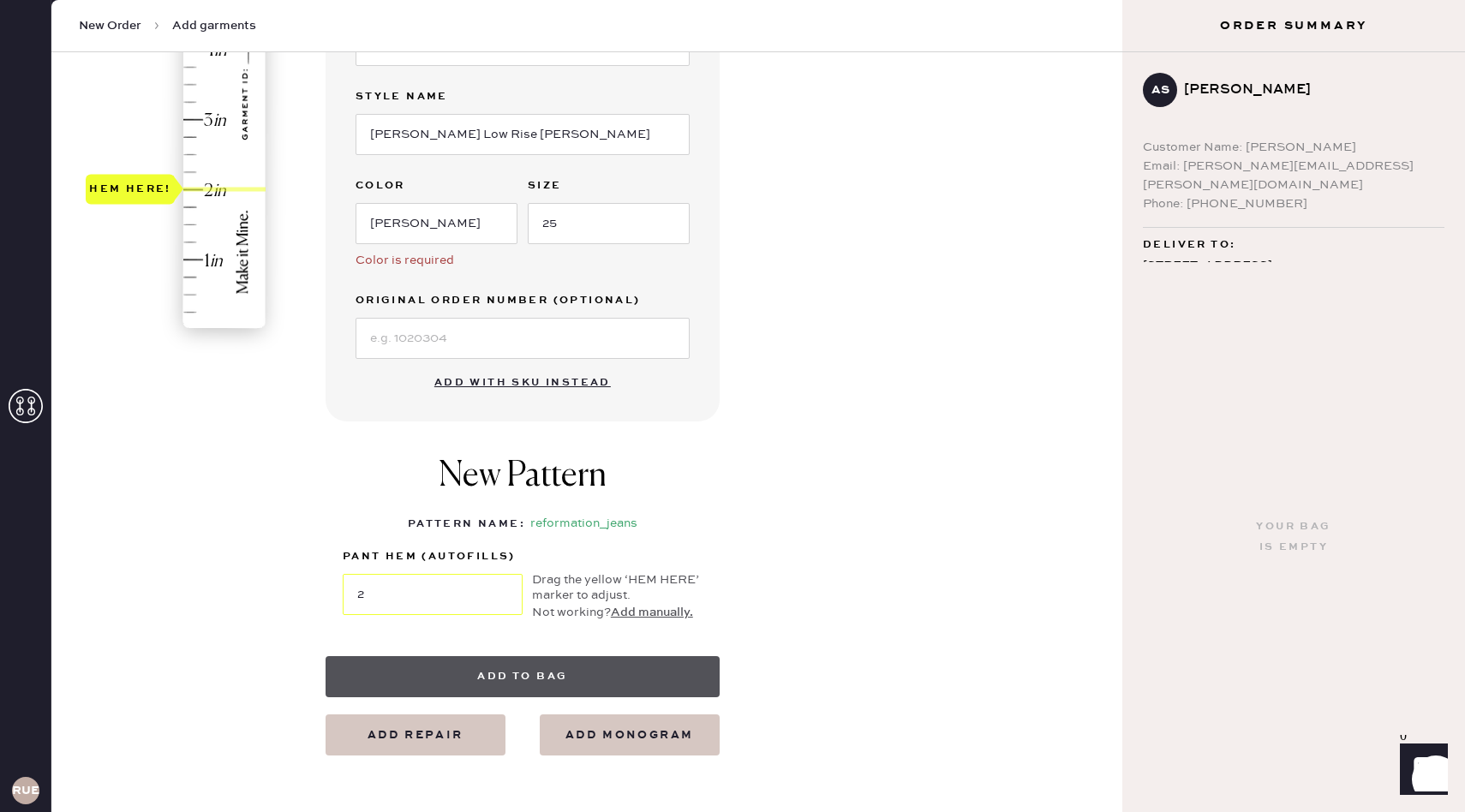
click at [579, 667] on button "Add to bag" at bounding box center [522, 677] width 394 height 41
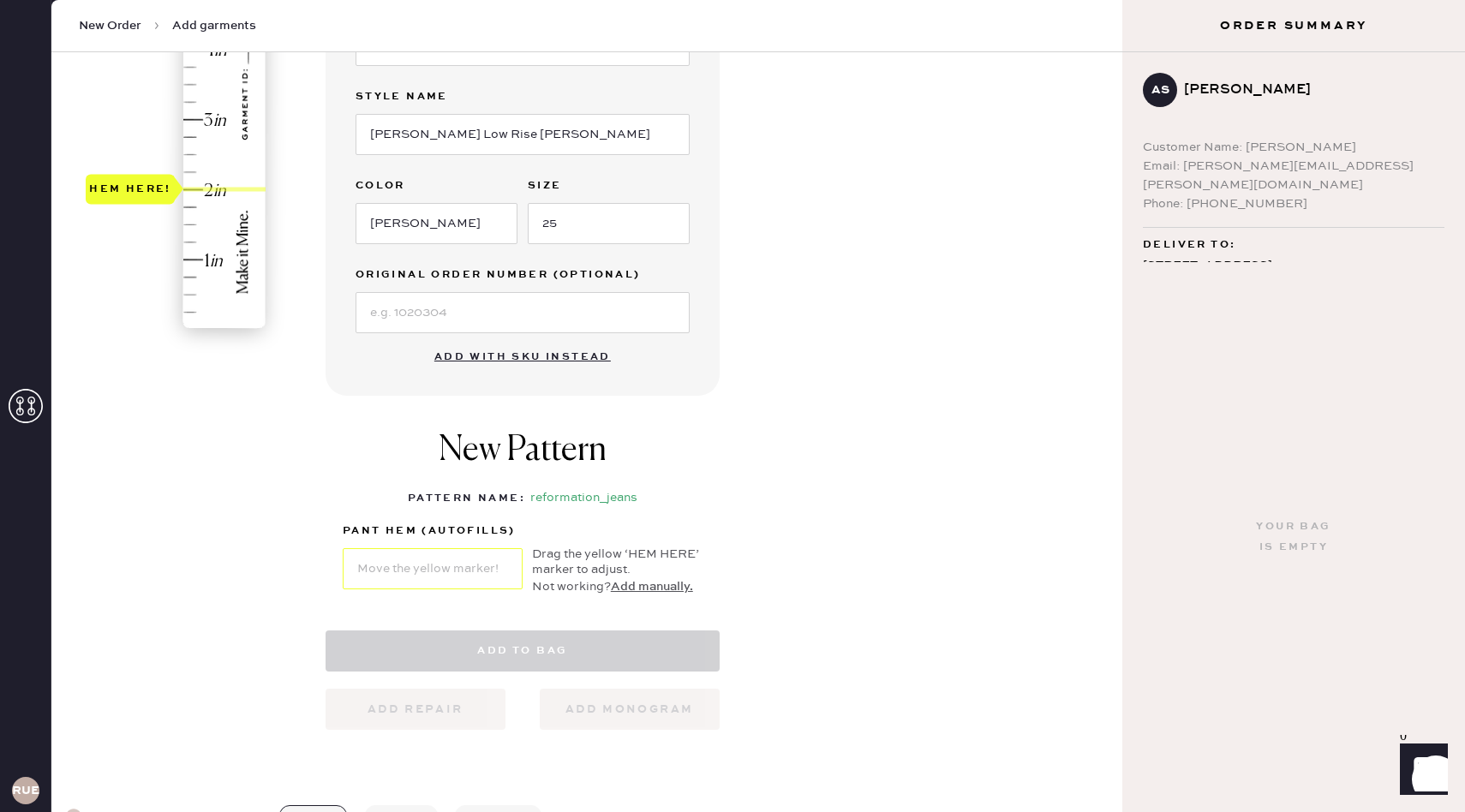
select select "2"
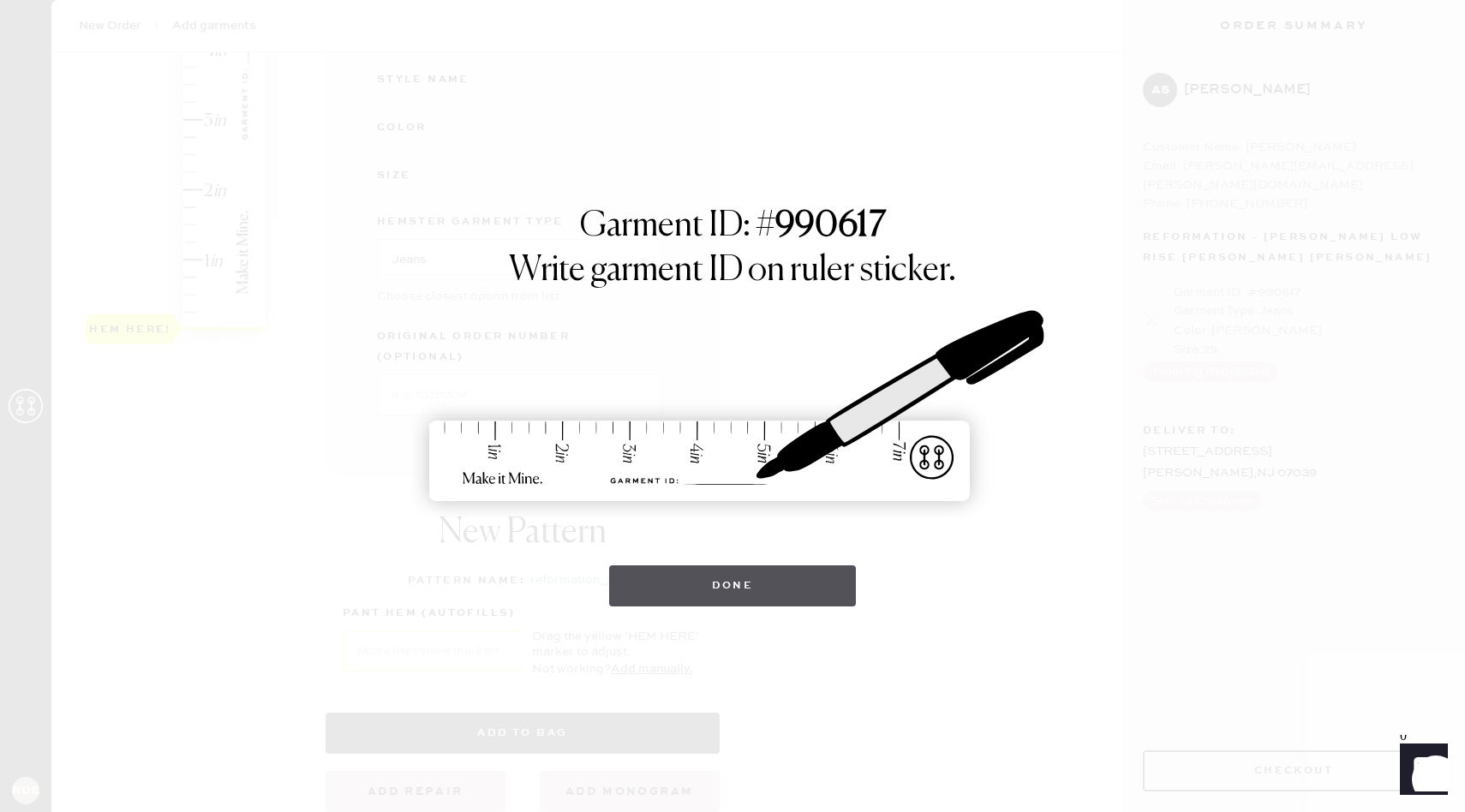
click at [759, 584] on button "Done" at bounding box center [732, 586] width 248 height 41
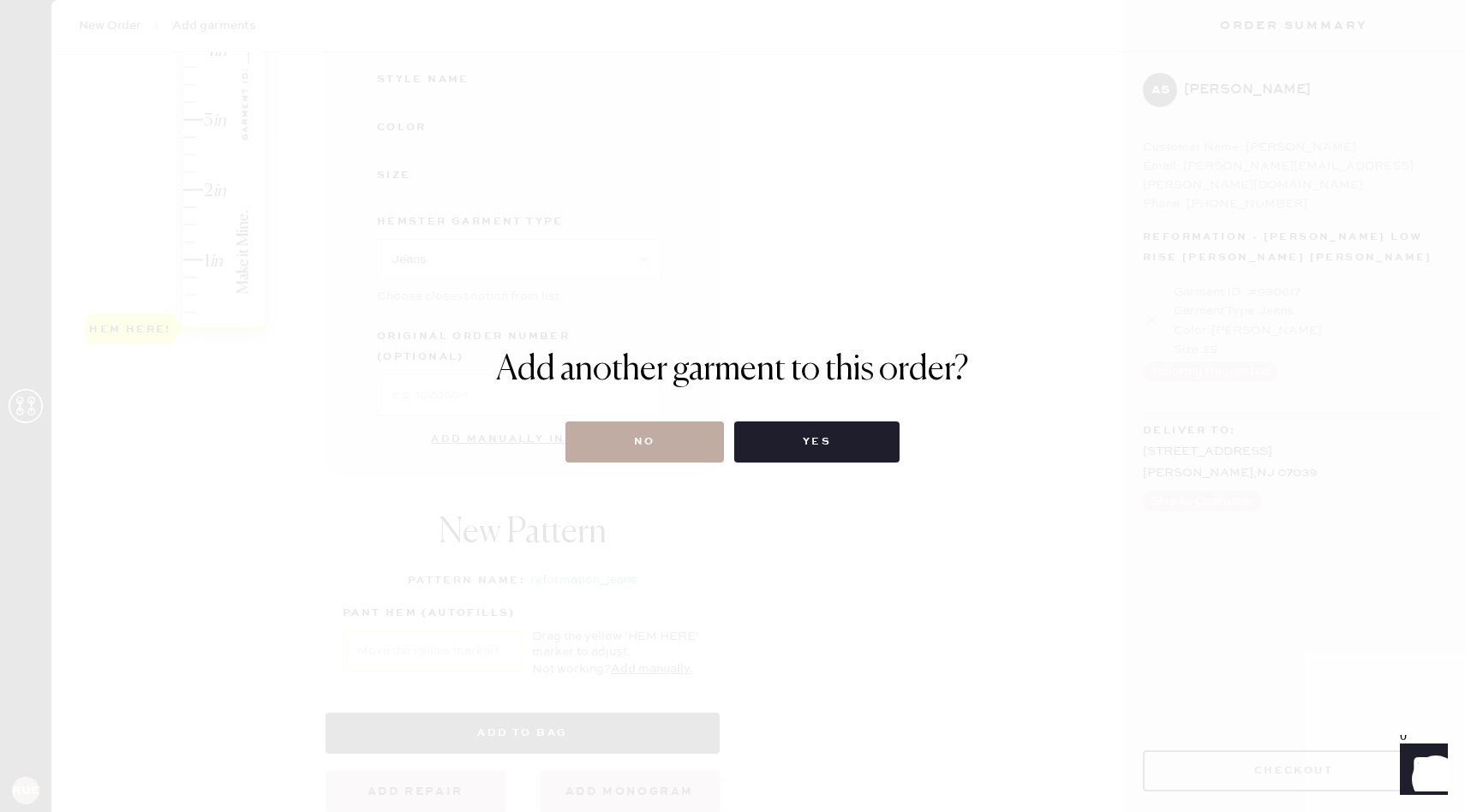
click at [652, 435] on button "No" at bounding box center [644, 442] width 159 height 41
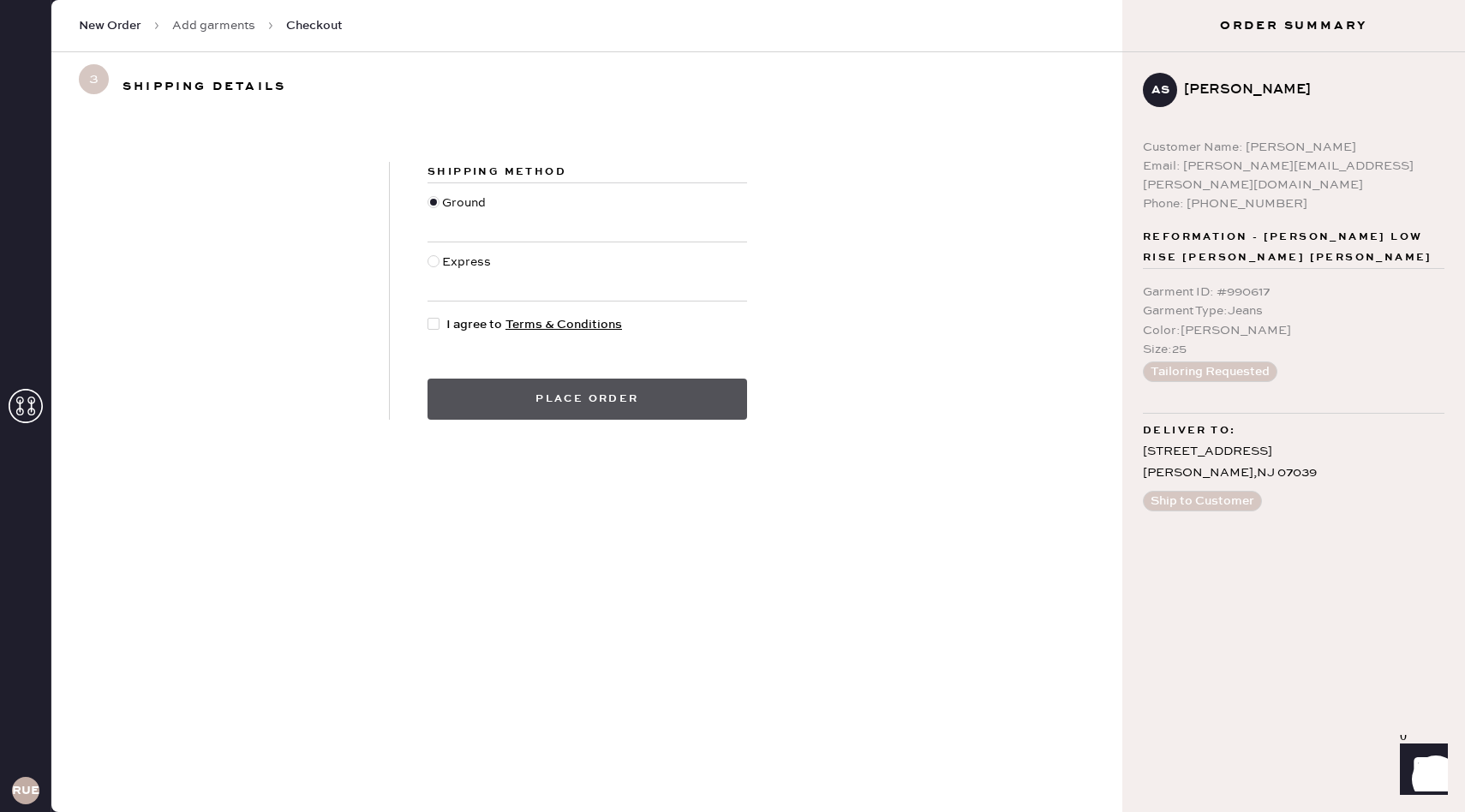
click at [562, 390] on button "Place order" at bounding box center [587, 399] width 320 height 41
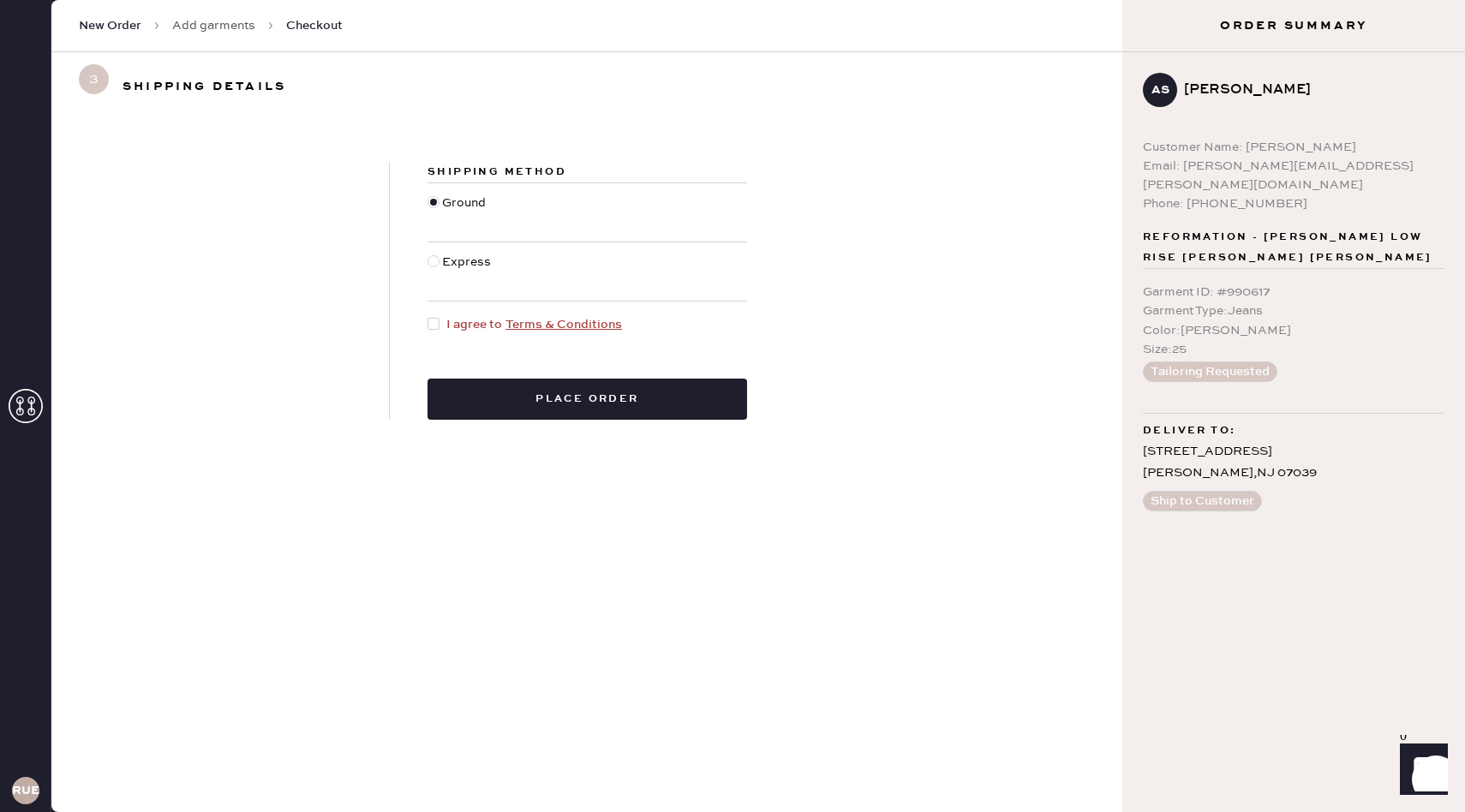
click at [442, 325] on div at bounding box center [437, 324] width 19 height 19
click at [429, 316] on input "I agree to Terms & Conditions" at bounding box center [428, 315] width 1 height 1
checkbox input "true"
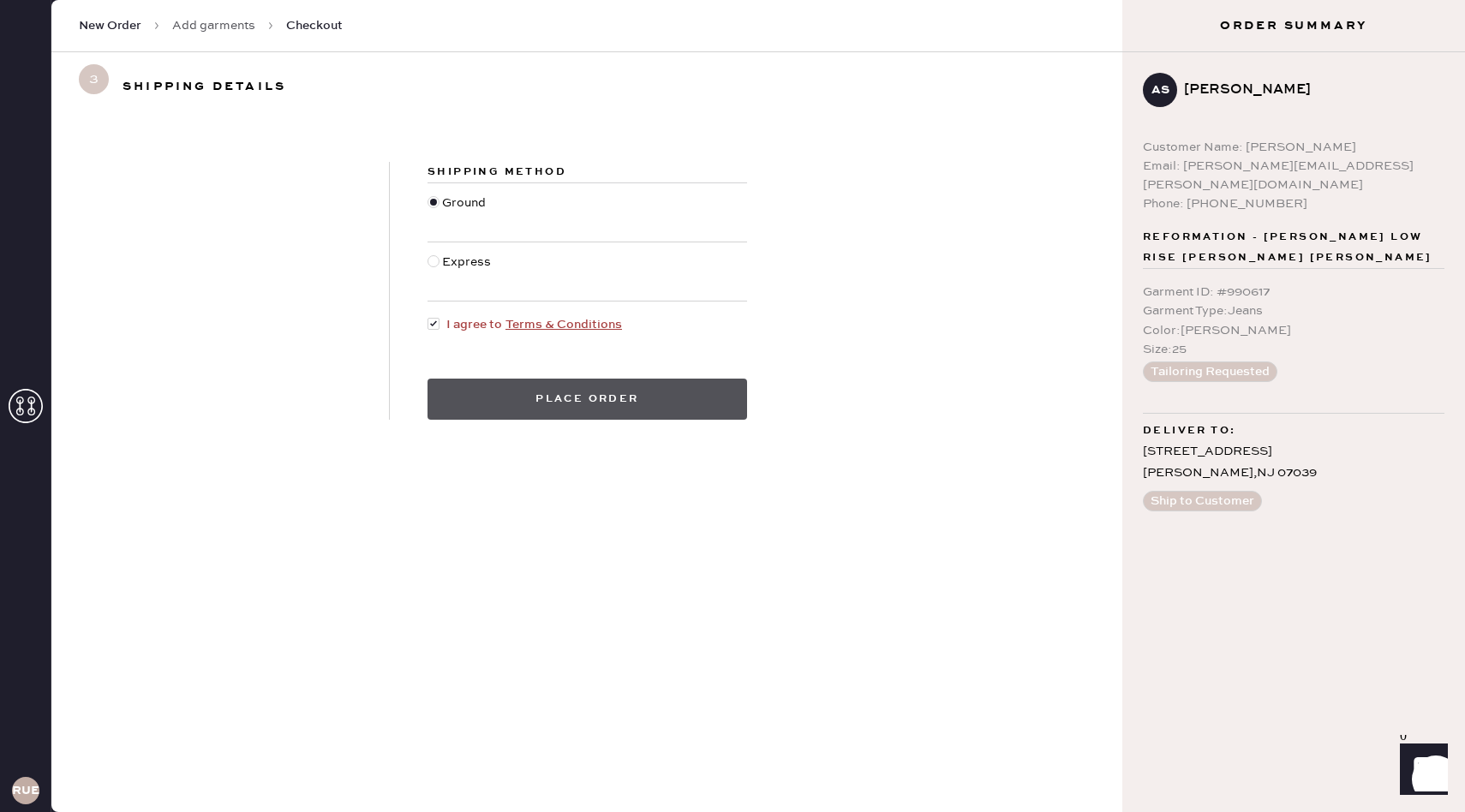
click at [514, 395] on button "Place order" at bounding box center [587, 399] width 320 height 41
